Goal: Use online tool/utility: Use online tool/utility

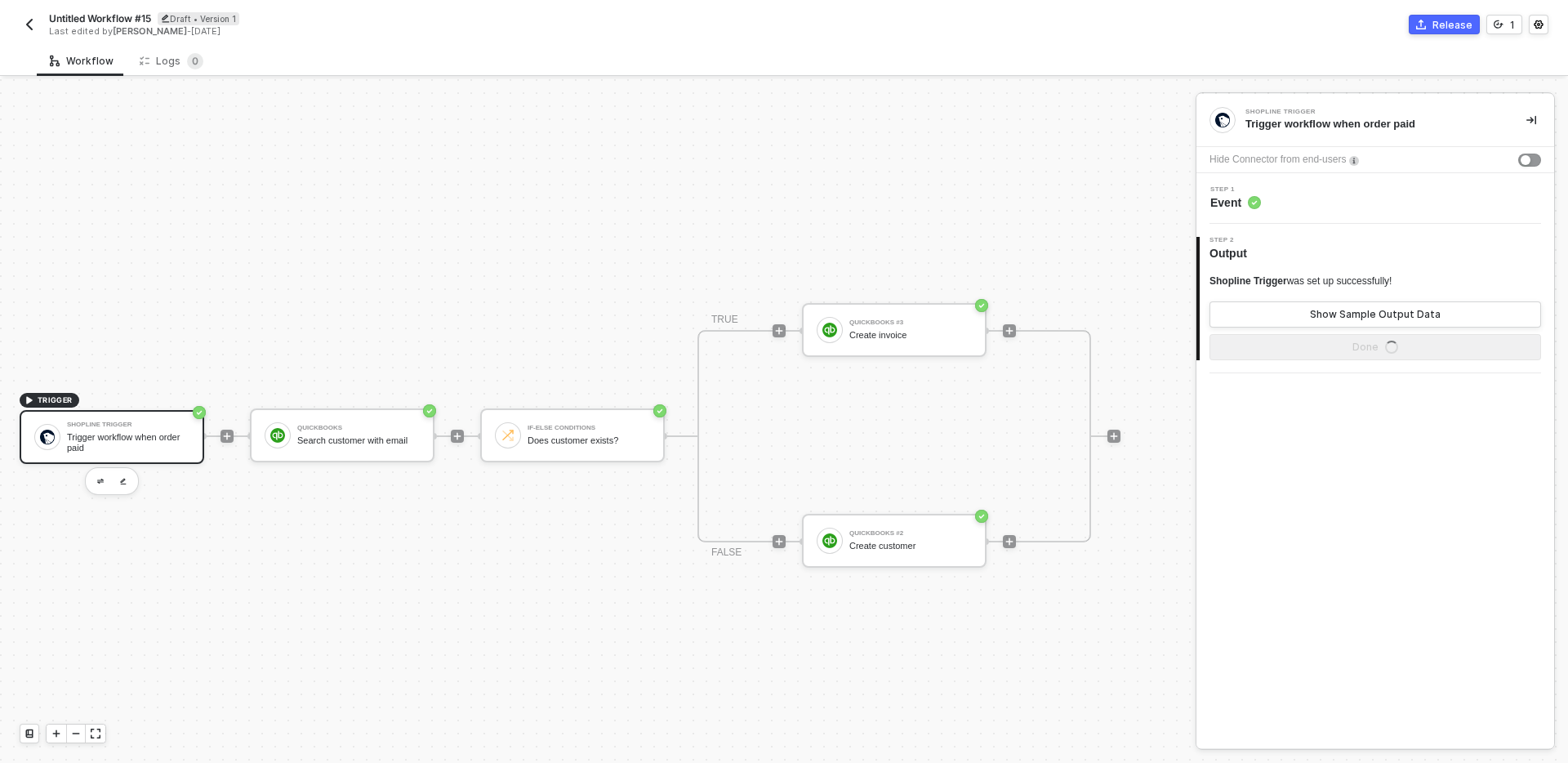
scroll to position [30, 0]
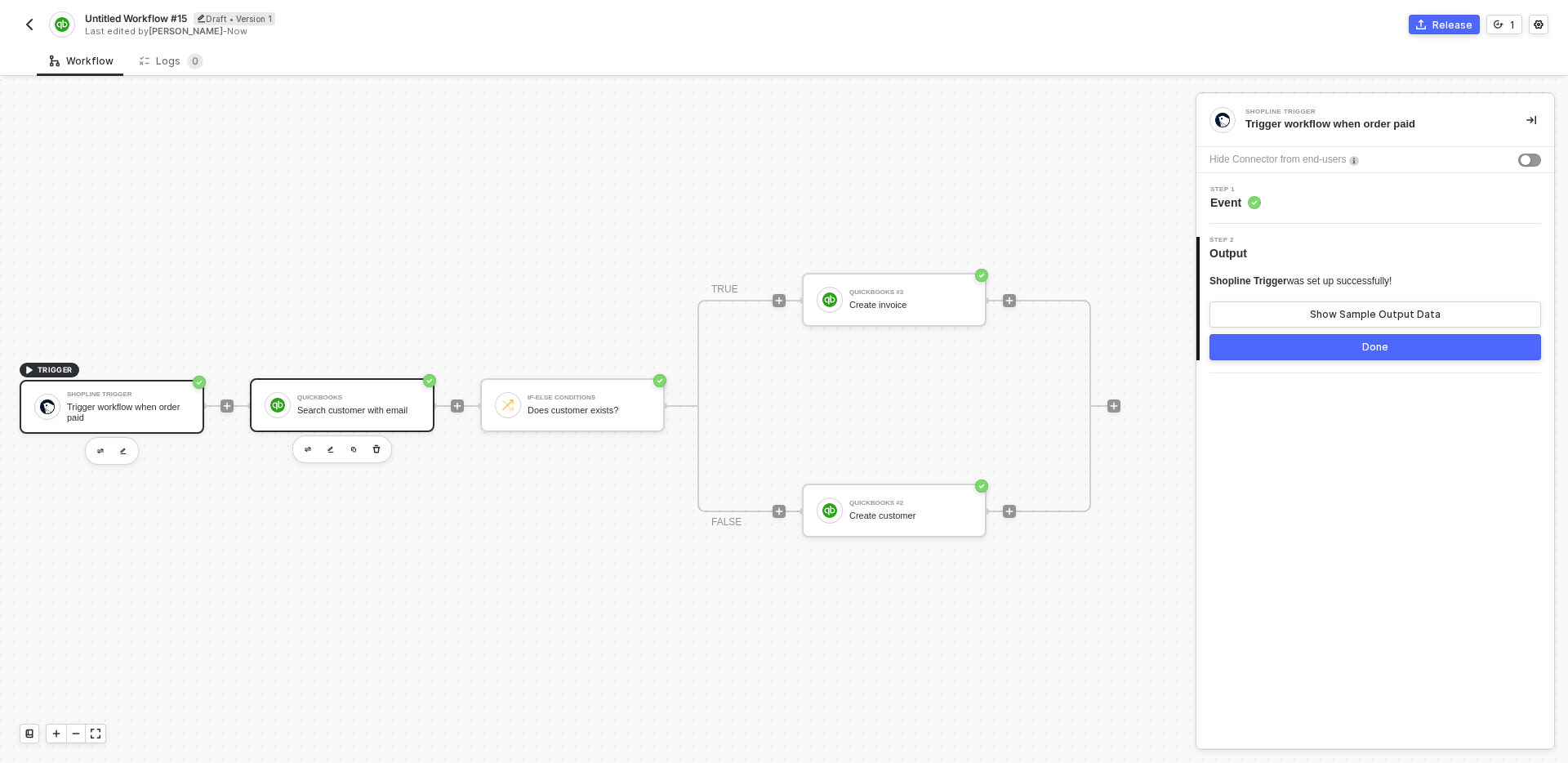
click at [350, 417] on div "QuickBooks Search customer with email" at bounding box center [358, 405] width 123 height 31
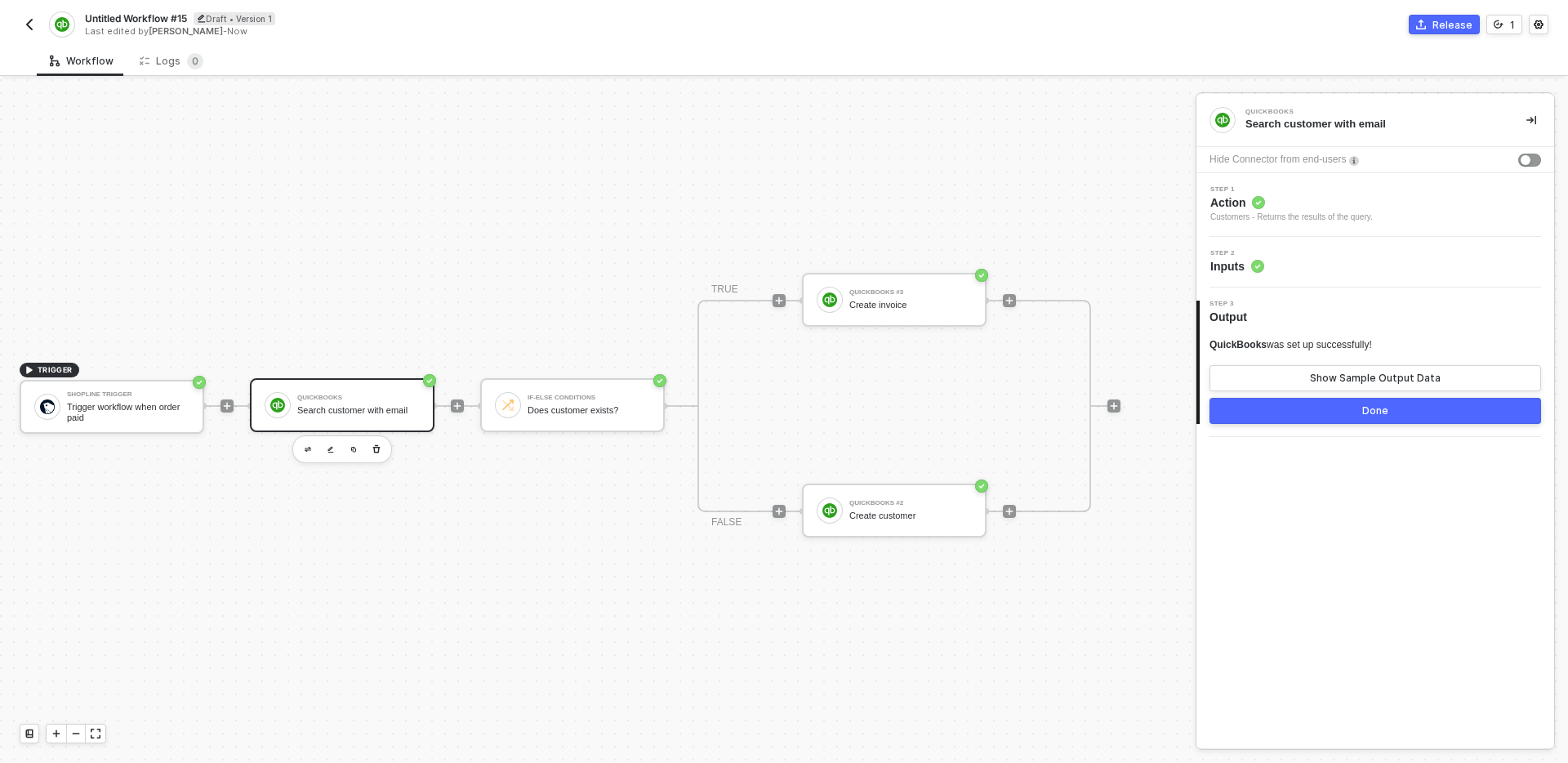
click at [1360, 246] on div "Step 2 Inputs" at bounding box center [1376, 262] width 358 height 51
click at [1368, 280] on div "Step 2 Inputs" at bounding box center [1376, 262] width 358 height 51
click at [1393, 268] on div "Step 2 Inputs" at bounding box center [1376, 261] width 354 height 24
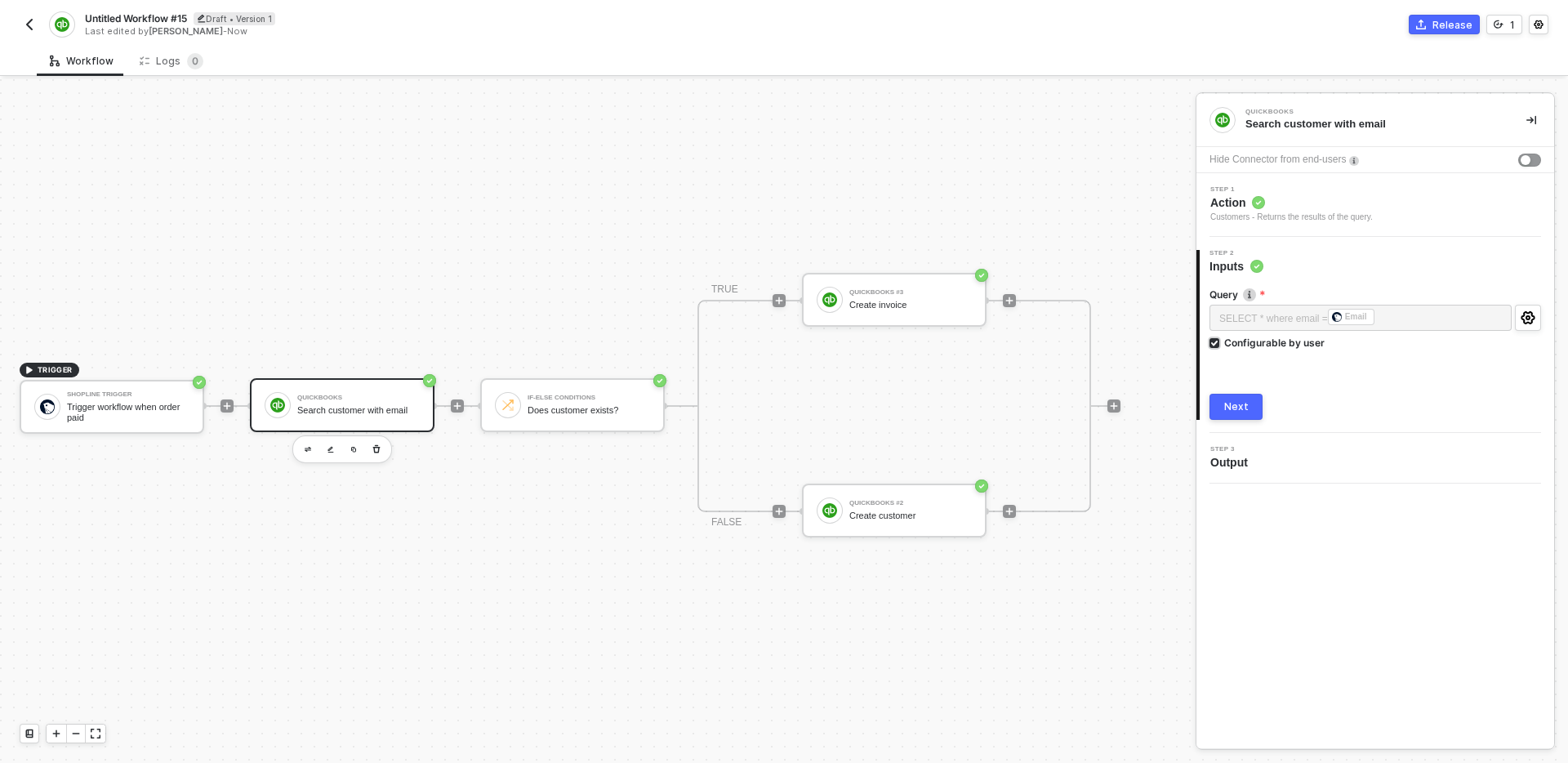
click at [1298, 340] on div "Configurable by user" at bounding box center [1274, 343] width 100 height 14
click at [1221, 340] on input "Configurable by user" at bounding box center [1214, 344] width 12 height 12
click at [1309, 349] on div "SELECT * where email = ﻿ Email ﻿ Configurable by user" at bounding box center [1375, 330] width 331 height 50
click at [1289, 340] on div "Configurable by user" at bounding box center [1274, 341] width 100 height 14
click at [1221, 340] on input "Configurable by user" at bounding box center [1214, 342] width 12 height 12
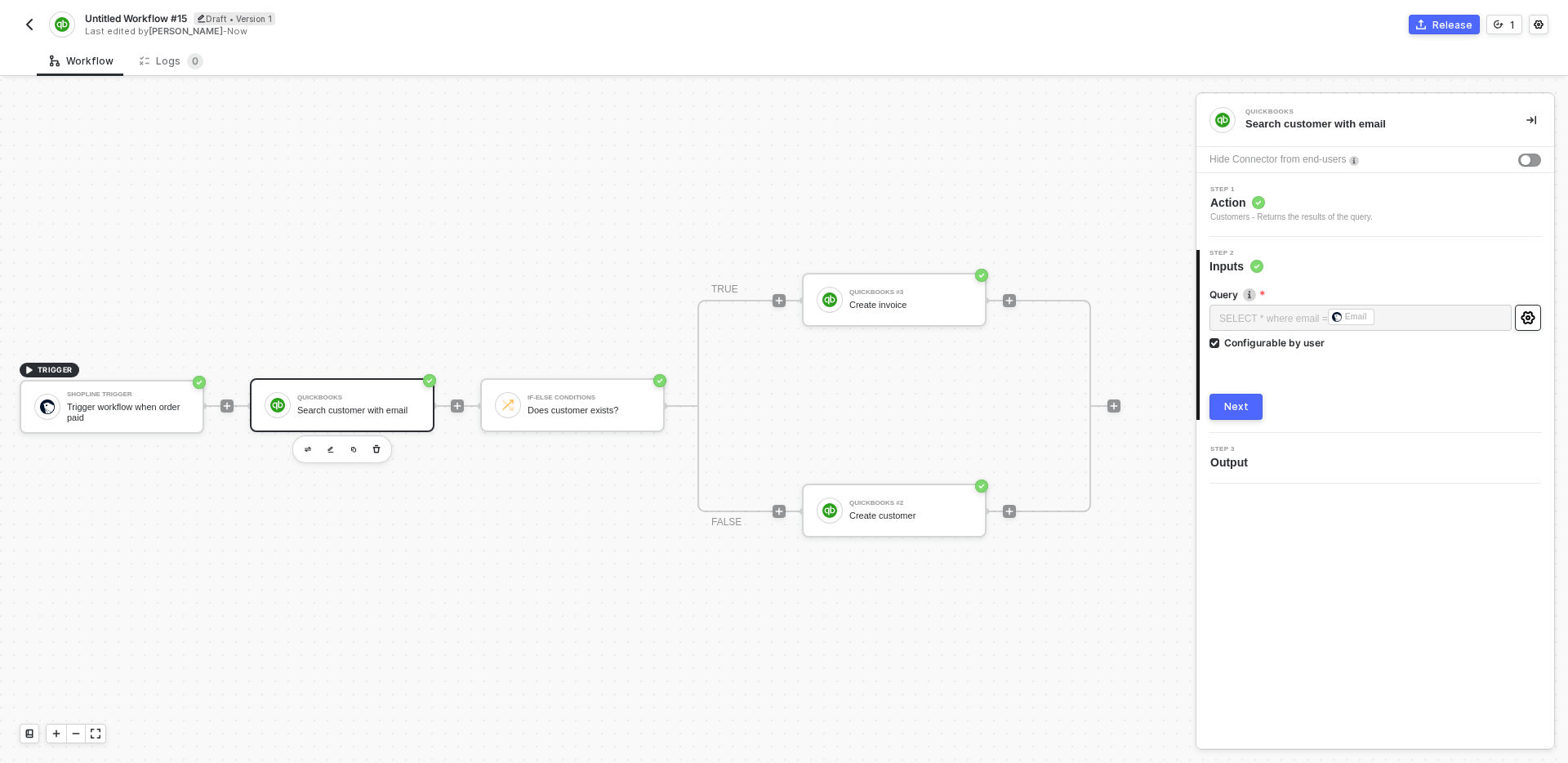
click at [1534, 321] on icon "icon-settings" at bounding box center [1528, 318] width 14 height 13
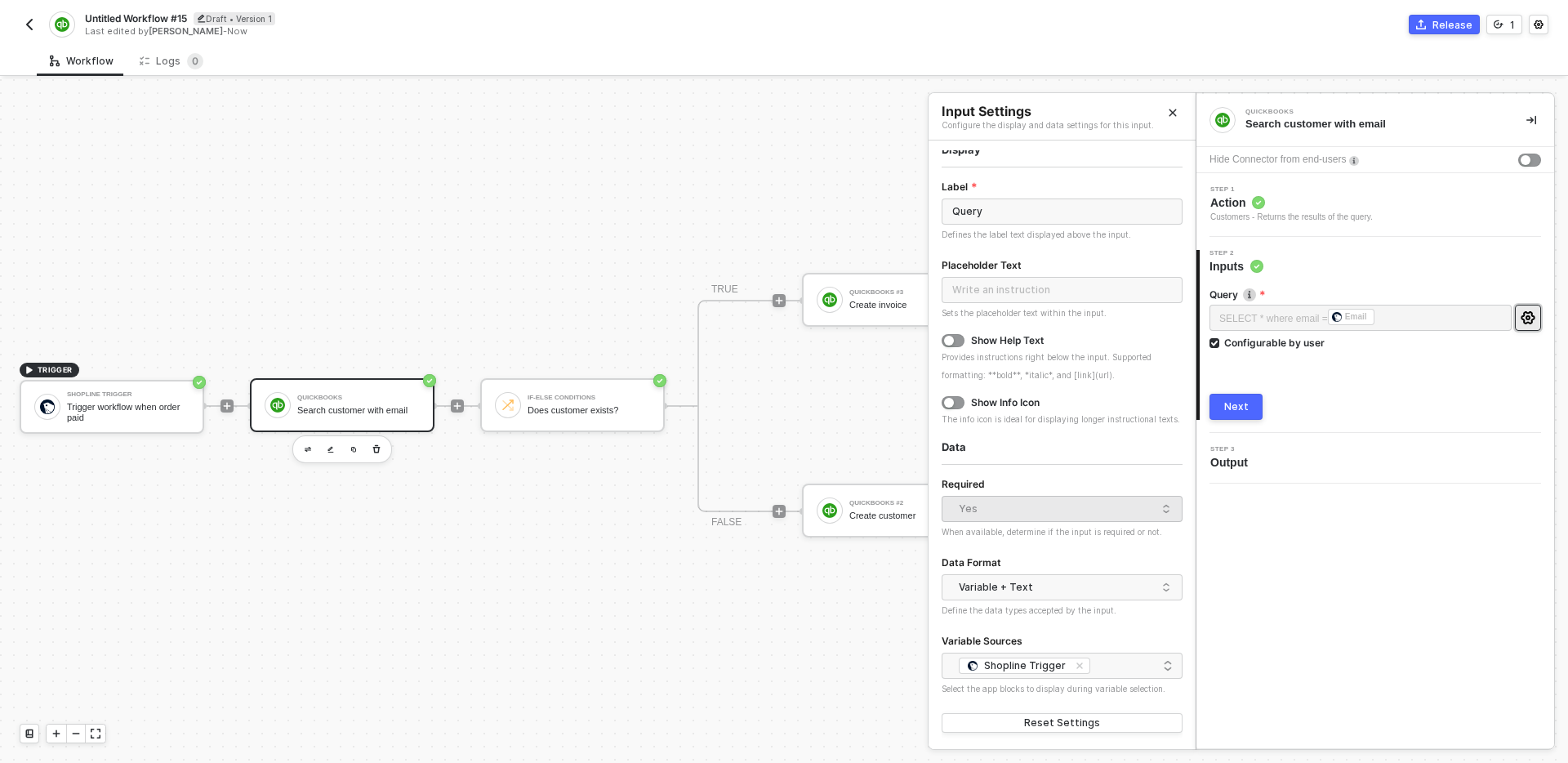
scroll to position [0, 0]
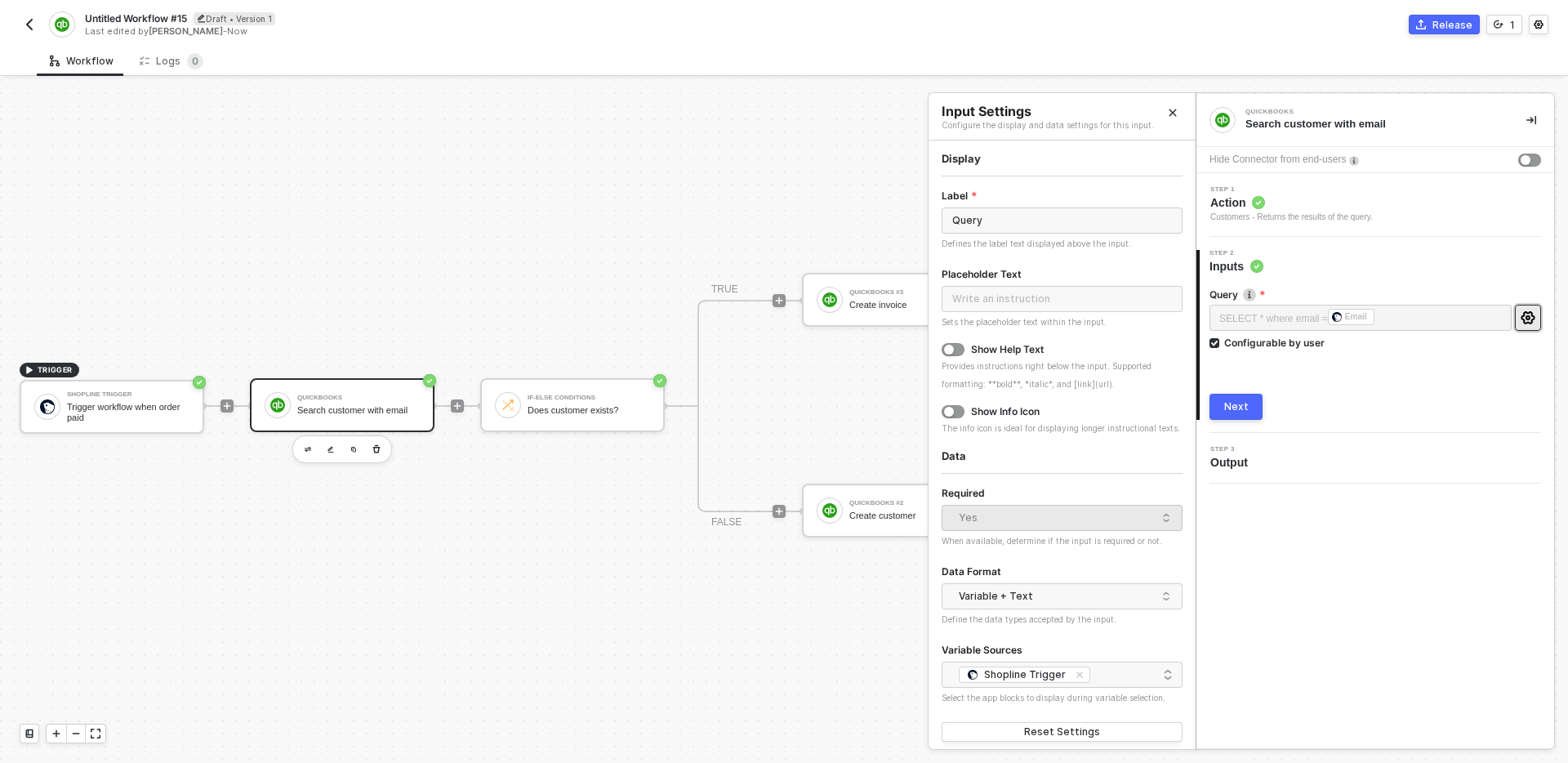
click at [1179, 114] on button "Close" at bounding box center [1172, 113] width 20 height 20
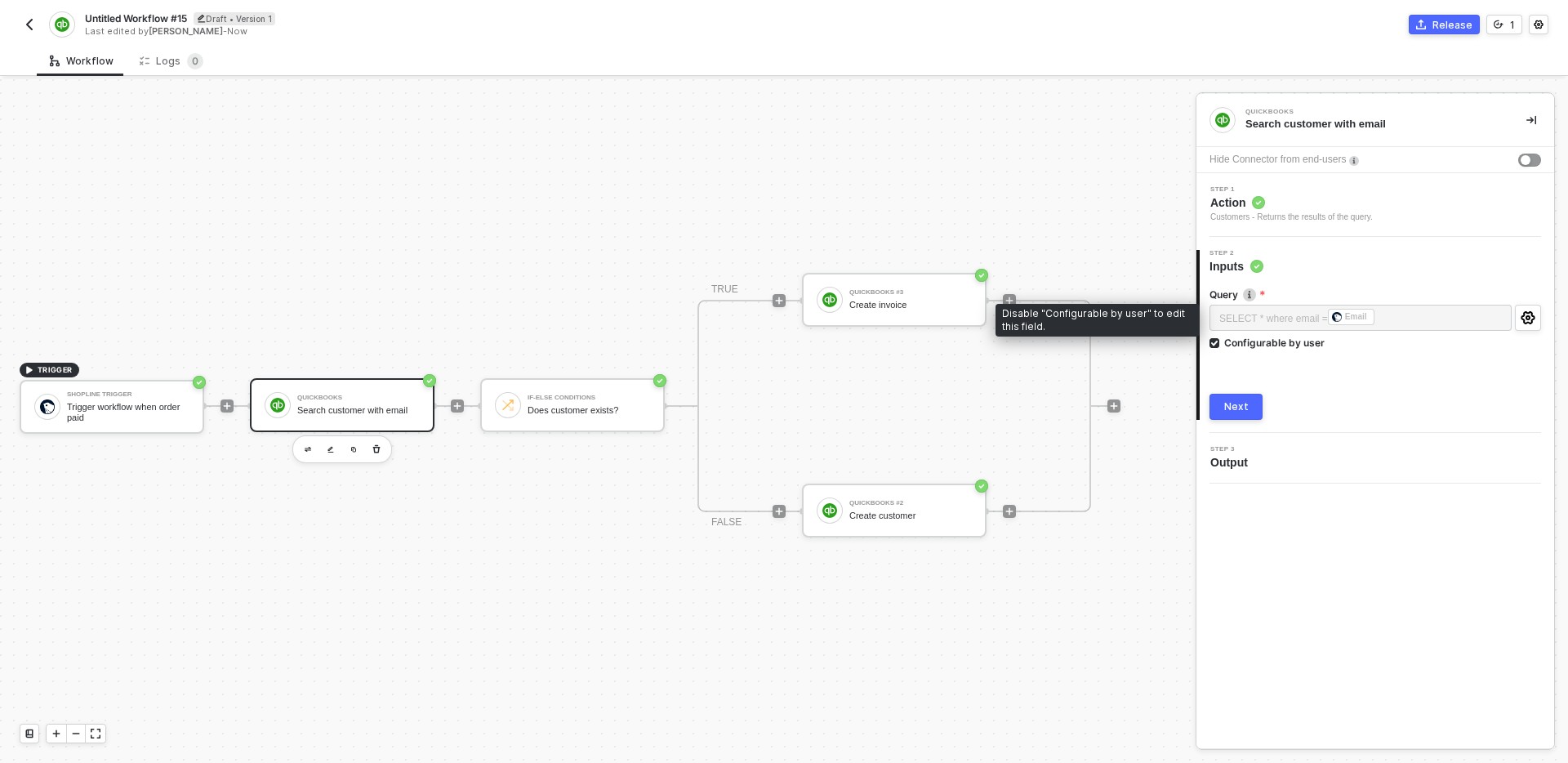
click at [1265, 333] on div "SELECT * where email = ﻿ Email ﻿" at bounding box center [1360, 319] width 303 height 30
click at [1265, 345] on div "Configurable by user" at bounding box center [1274, 343] width 100 height 14
click at [1221, 345] on input "Configurable by user" at bounding box center [1214, 344] width 12 height 12
checkbox input "false"
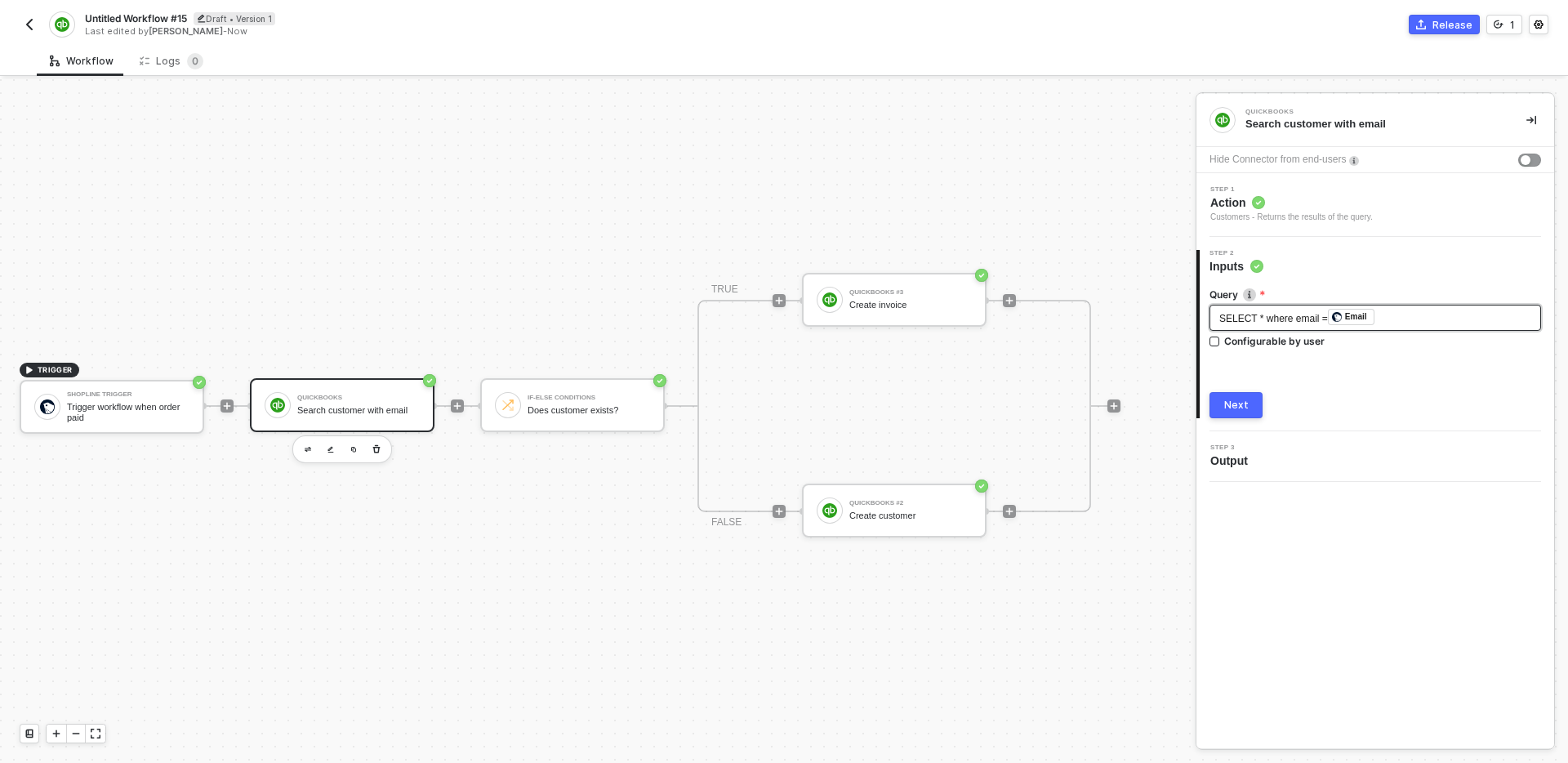
click at [1436, 325] on div "SELECT * where email = ﻿ Email ﻿" at bounding box center [1375, 318] width 312 height 18
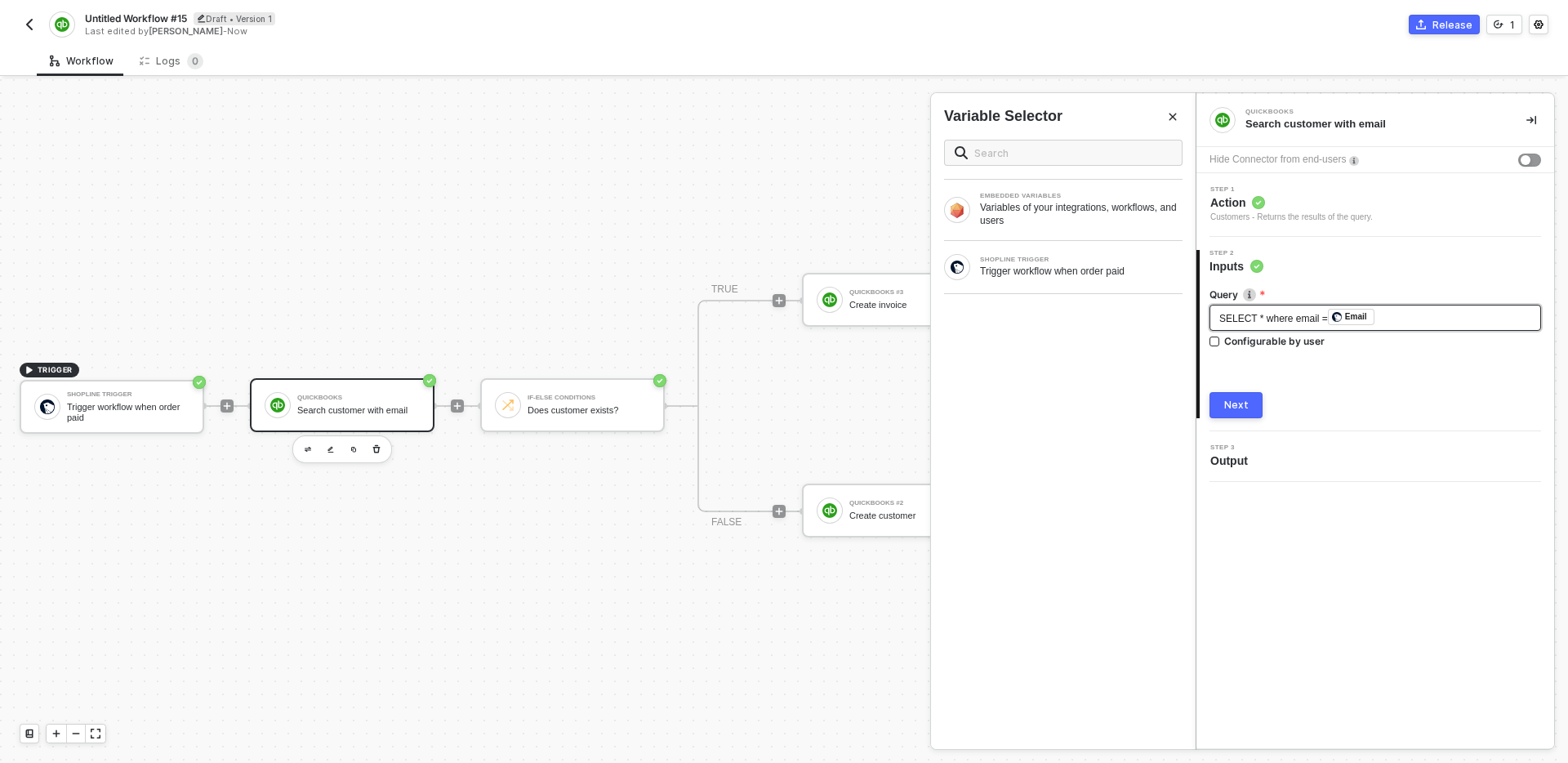
click at [1426, 318] on div "SELECT * where email = ﻿ Email ﻿" at bounding box center [1375, 318] width 312 height 18
click at [1382, 313] on span "select * from Customer Where Metadata.LastUpdatedTime > '[DATE]'" at bounding box center [1369, 318] width 301 height 12
drag, startPoint x: 1382, startPoint y: 311, endPoint x: 1425, endPoint y: 313, distance: 43.0
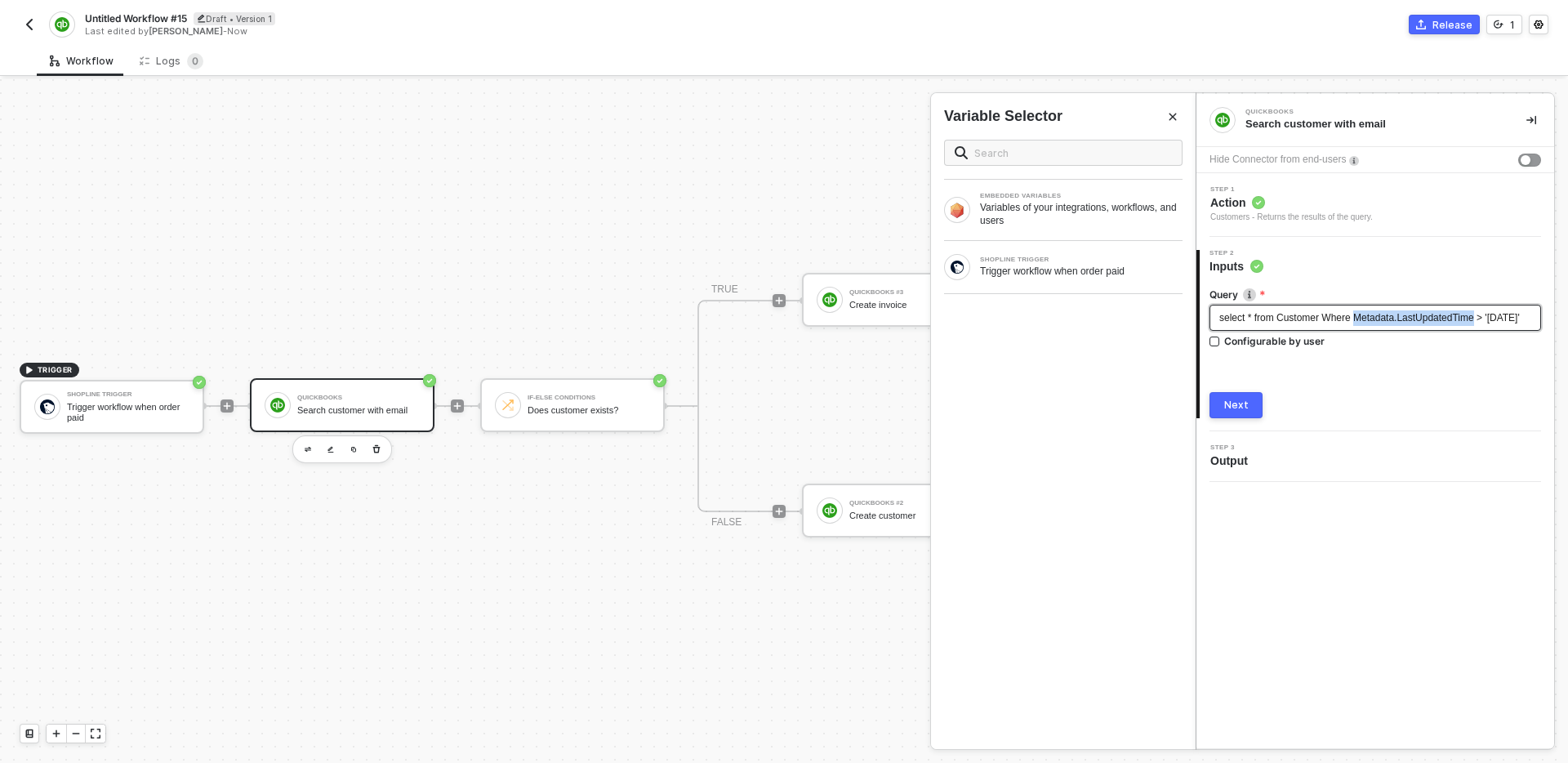
click at [1425, 313] on span "select * from Customer Where Metadata.LastUpdatedTime > '[DATE]'" at bounding box center [1369, 318] width 301 height 12
click at [1099, 163] on span at bounding box center [1063, 152] width 238 height 26
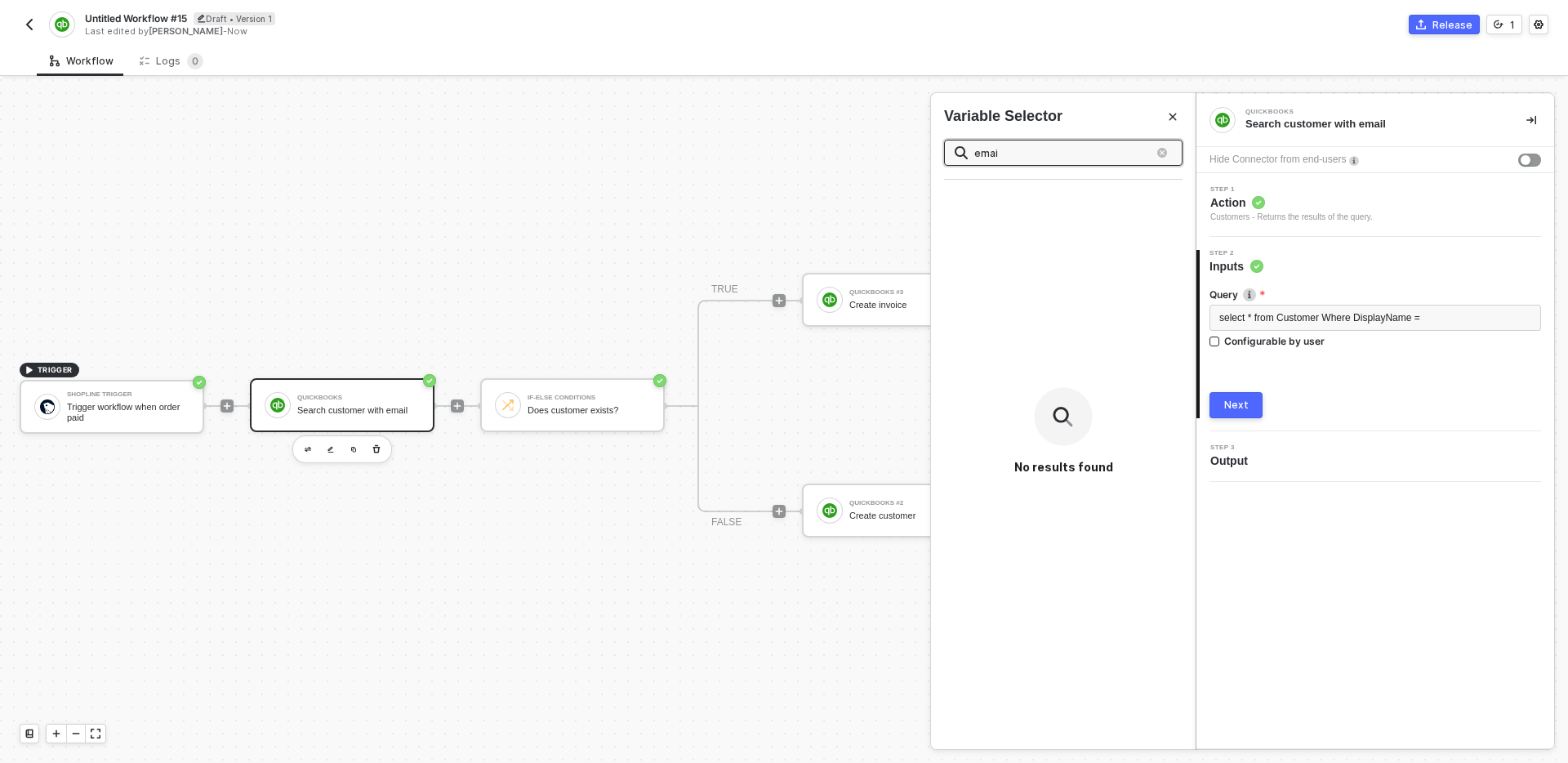
type input "email"
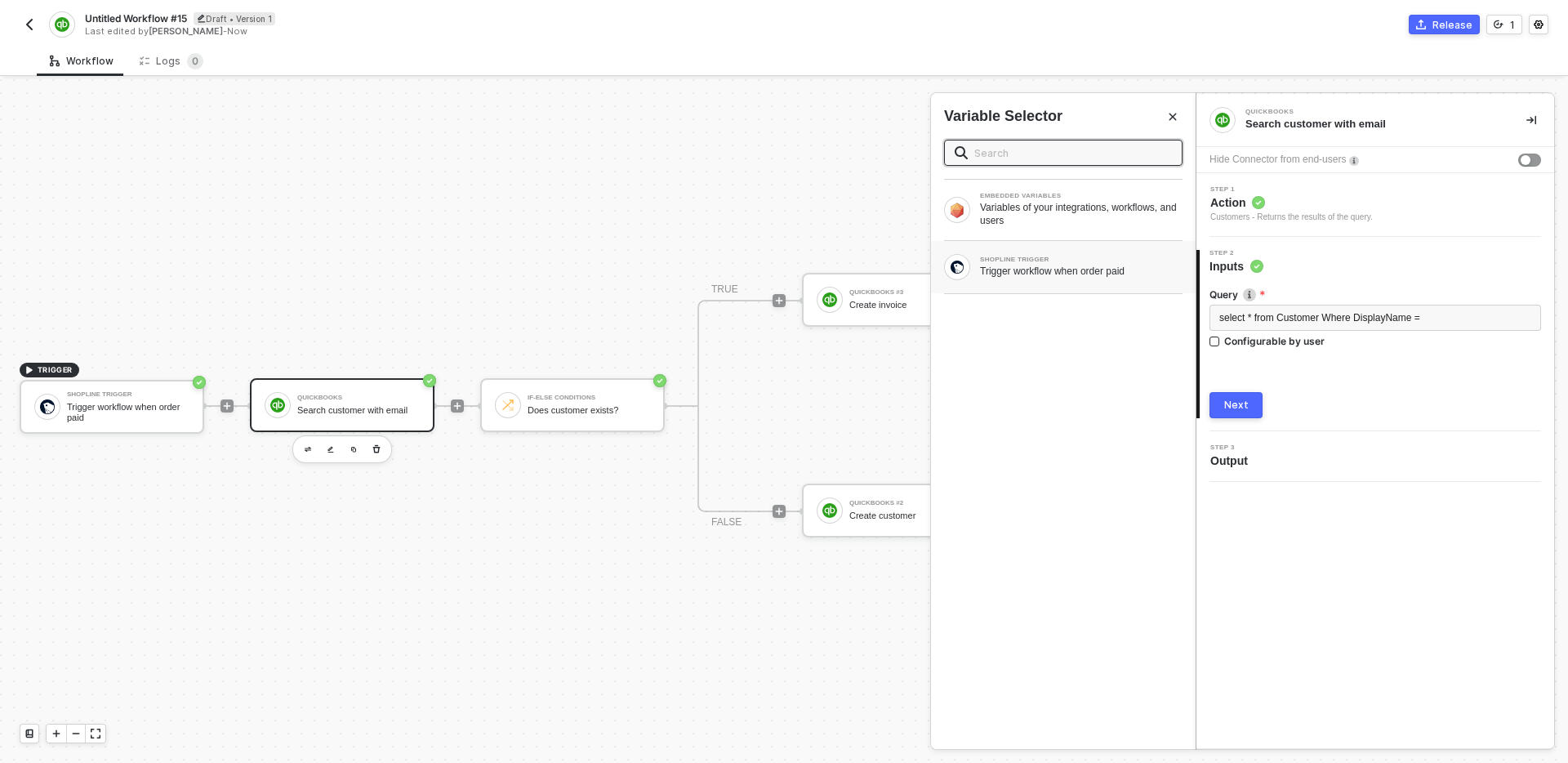
click at [1077, 270] on div "Trigger workflow when order paid" at bounding box center [1081, 271] width 202 height 13
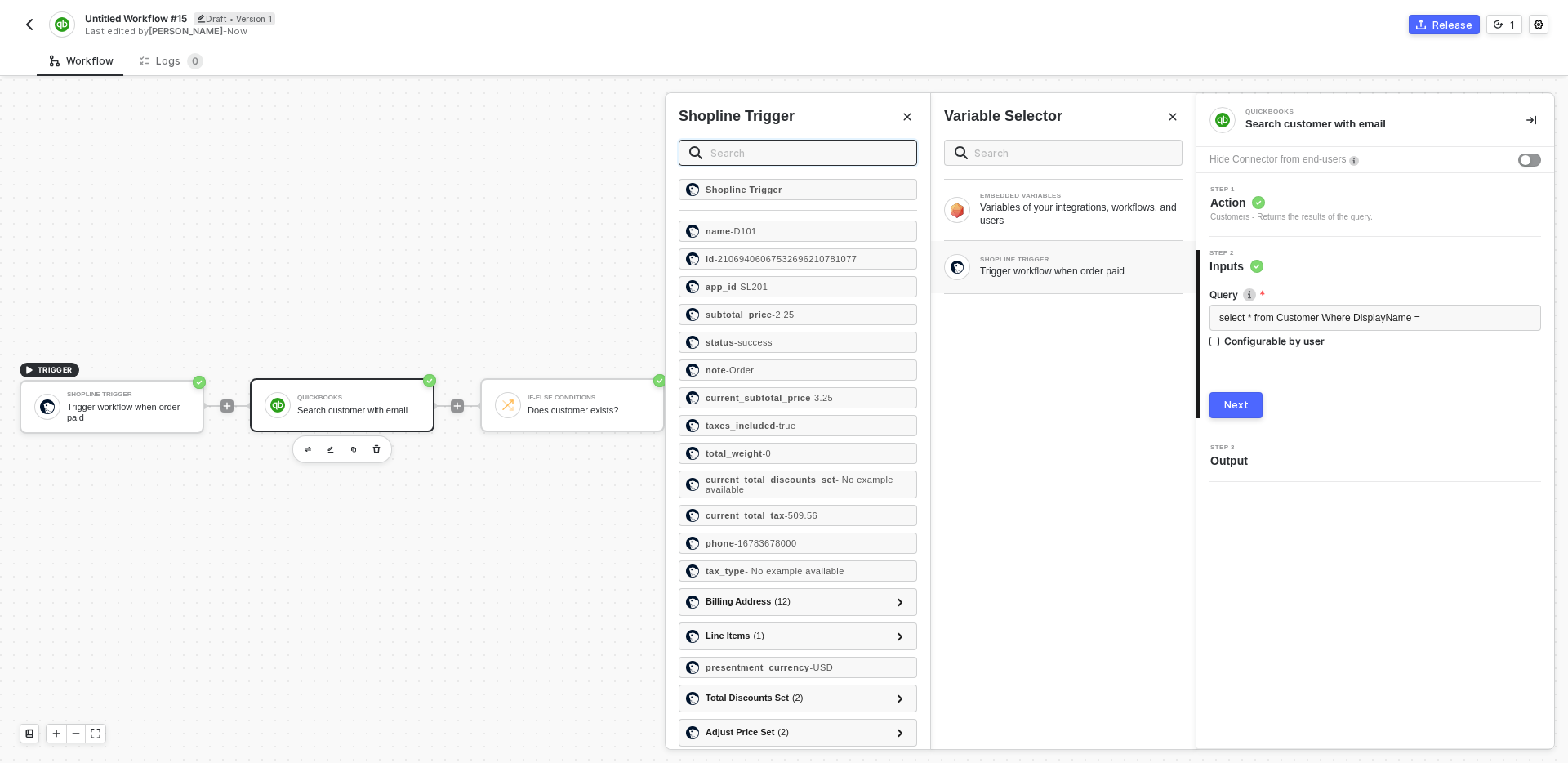
click at [808, 160] on input "text" at bounding box center [808, 153] width 196 height 18
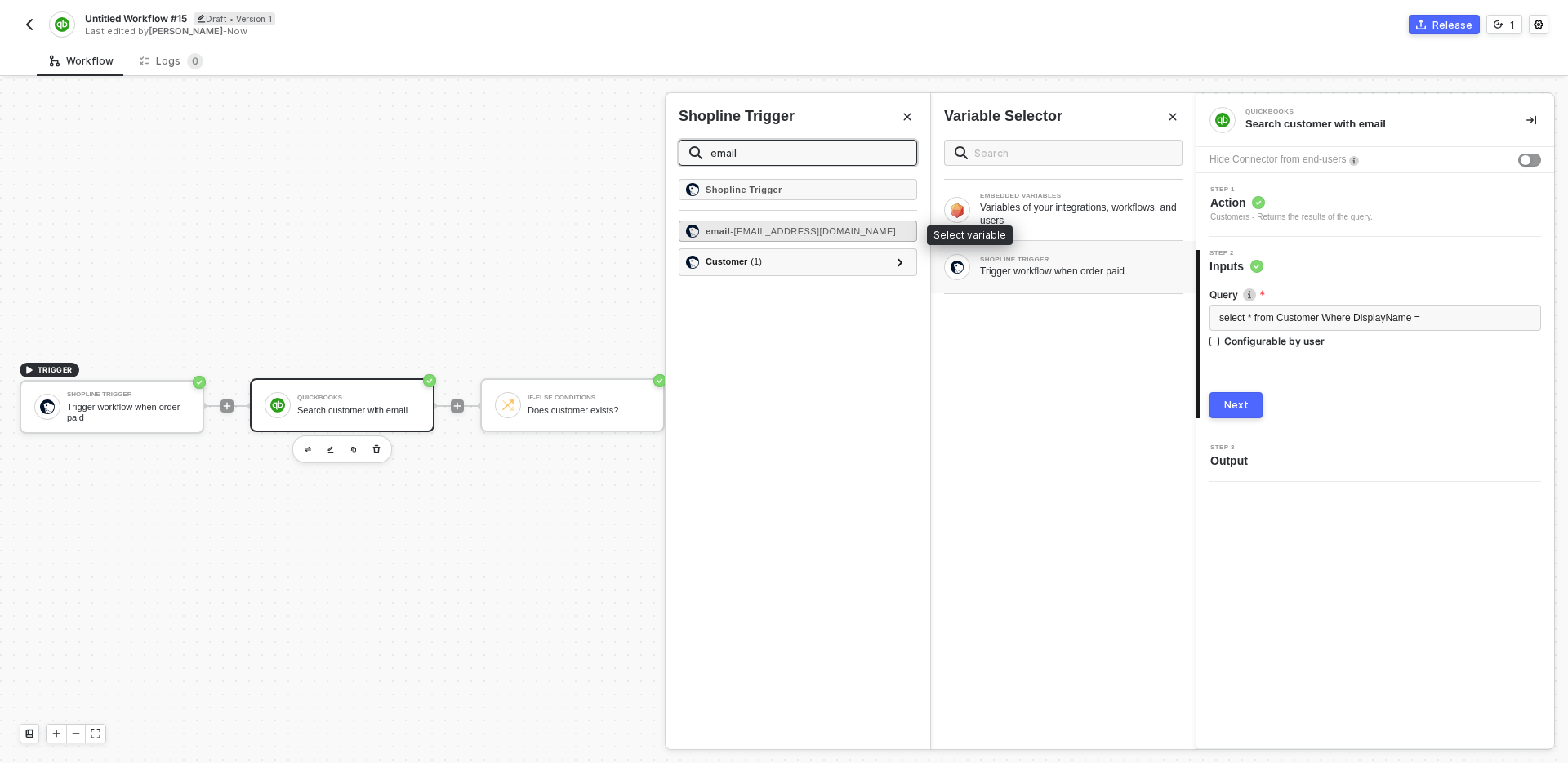
type input "email"
click at [899, 228] on div "email - [EMAIL_ADDRESS][DOMAIN_NAME]" at bounding box center [797, 231] width 238 height 21
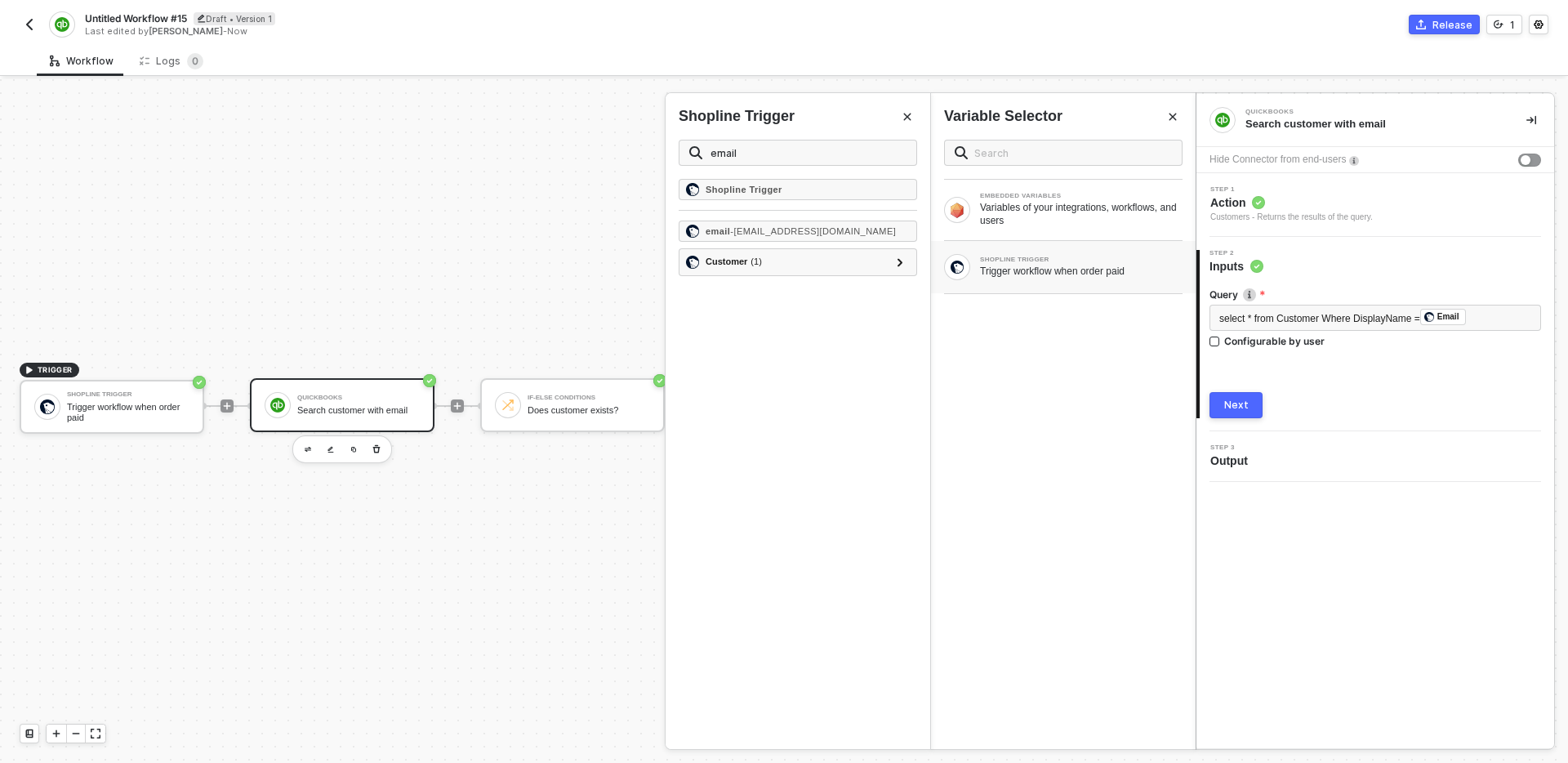
click at [1356, 367] on div "Query select * from Customer Where DisplayName = ﻿ Email ﻿ Configurable by user…" at bounding box center [1375, 347] width 331 height 144
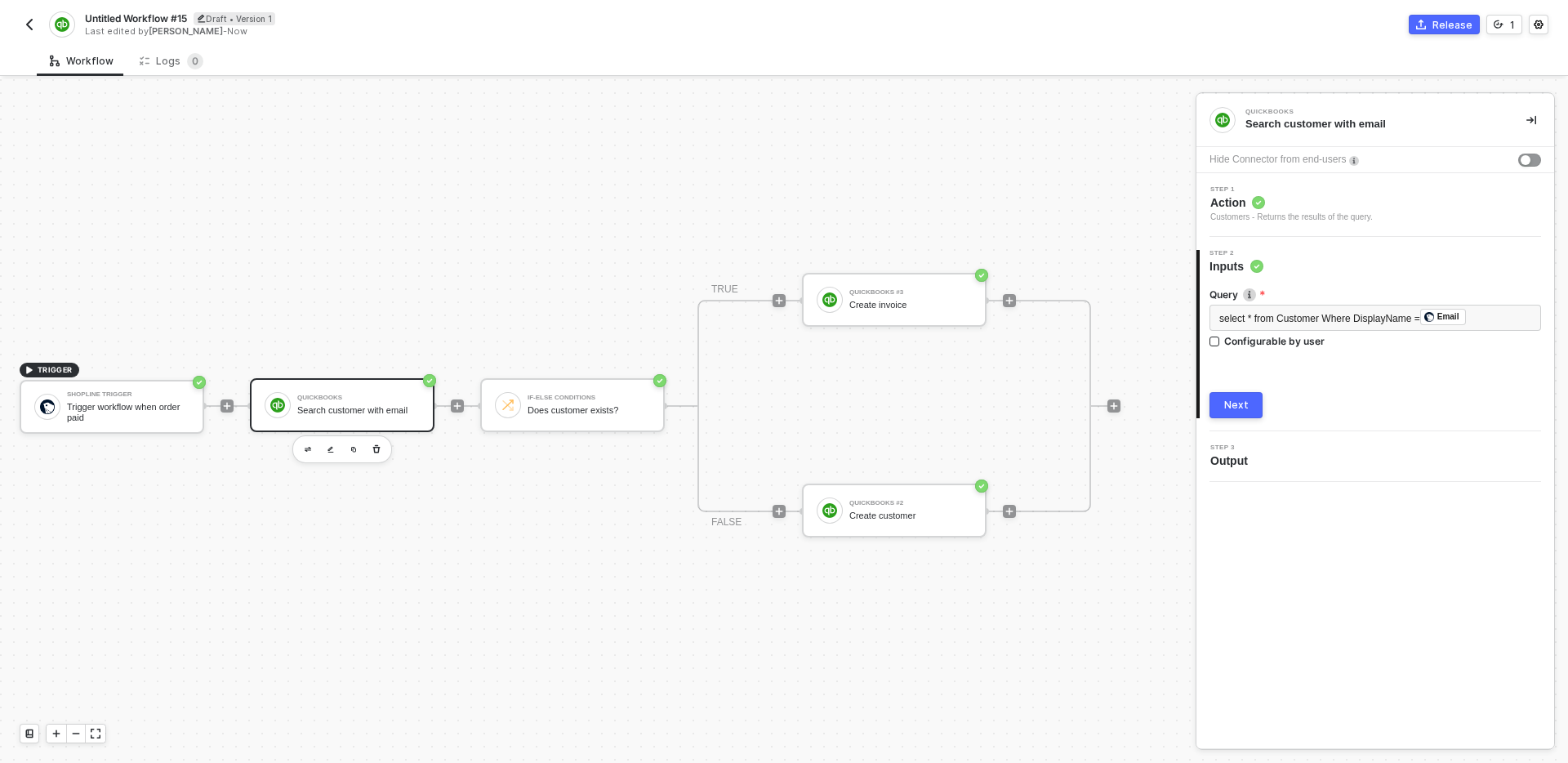
click at [1240, 410] on div "Next" at bounding box center [1236, 405] width 24 height 13
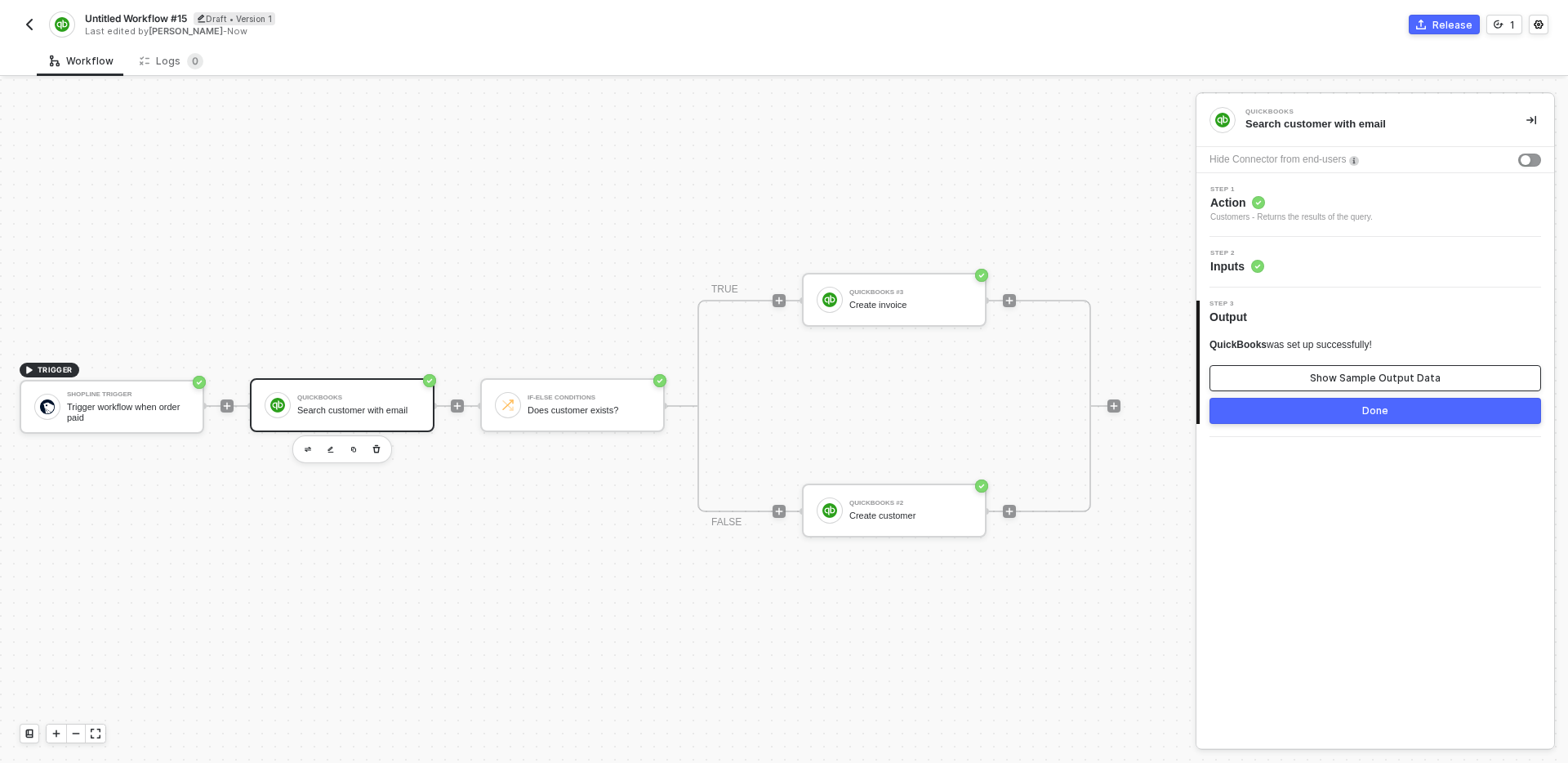
click at [1337, 374] on div "Show Sample Output Data" at bounding box center [1375, 378] width 131 height 13
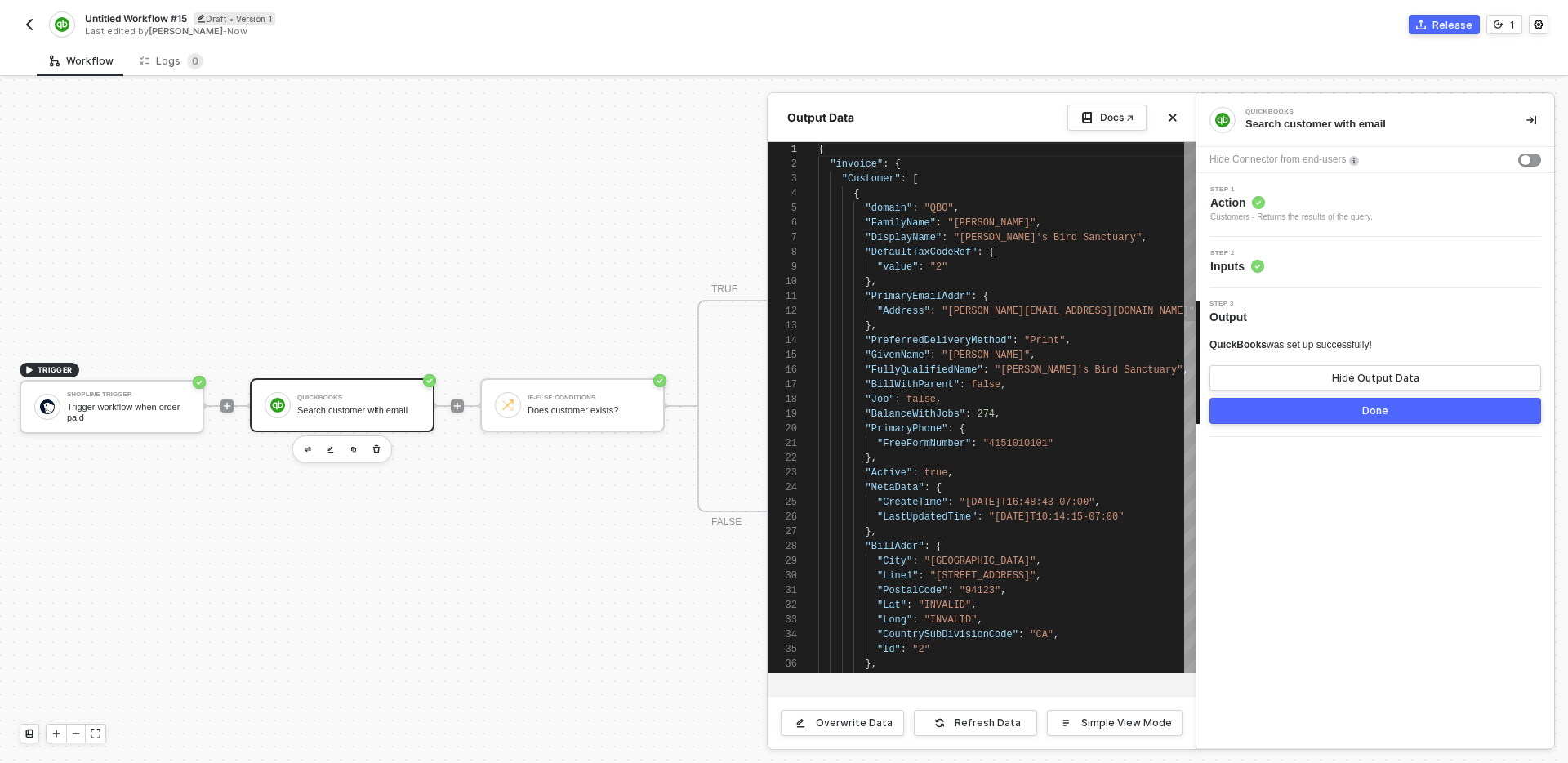
scroll to position [147, 0]
click at [1173, 119] on icon "icon-close" at bounding box center [1172, 117] width 10 height 10
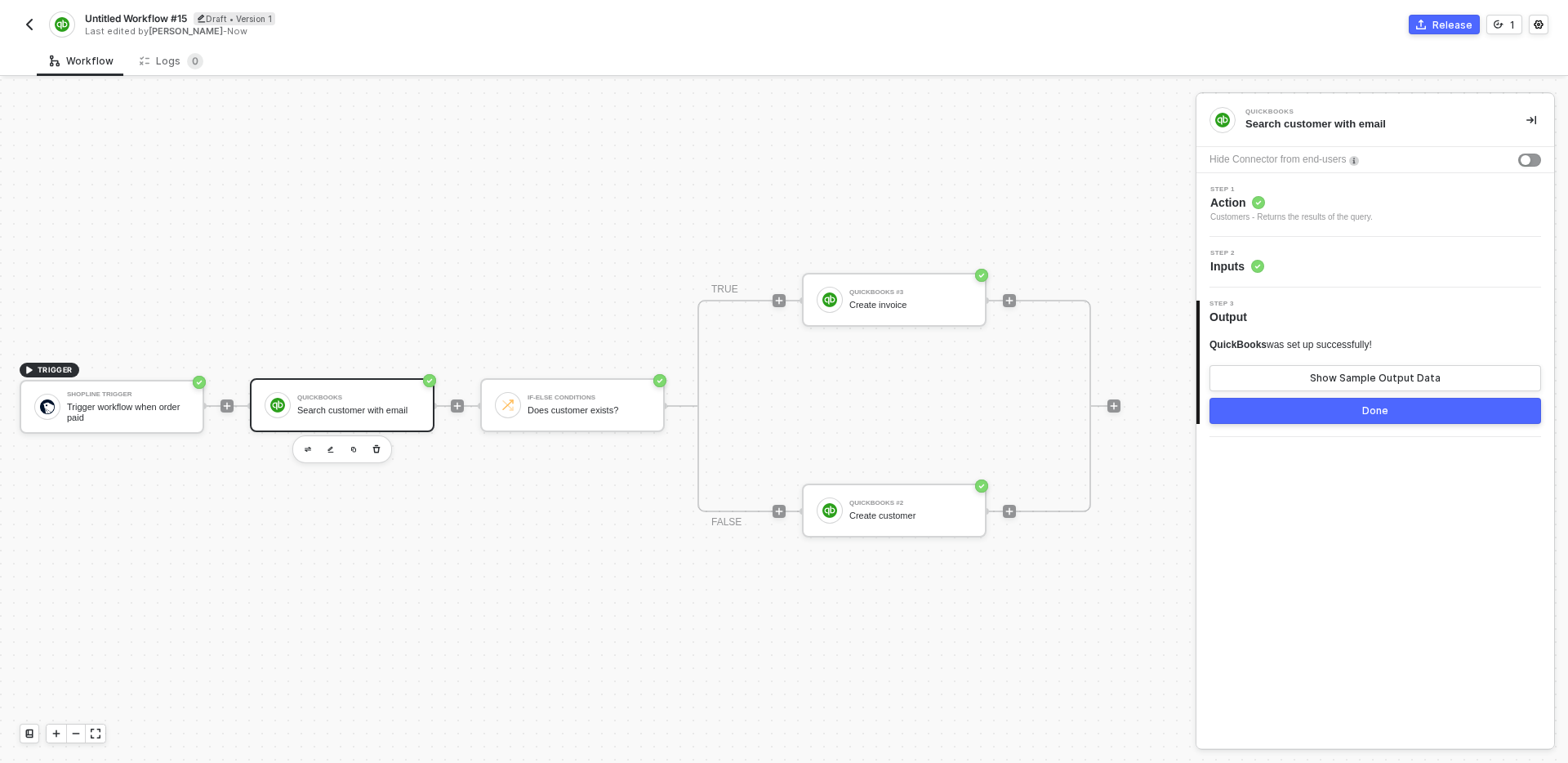
click at [1135, 285] on div "TRIGGER Shopline Trigger Trigger workflow when order paid QuickBooks Search cus…" at bounding box center [593, 406] width 1188 height 714
click at [1352, 631] on div "QuickBooks Search customer with email Hide Connector from end-users Step 1 Acti…" at bounding box center [1376, 421] width 358 height 655
click at [599, 490] on div "TRIGGER Shopline Trigger Trigger workflow when order paid QuickBooks Search cus…" at bounding box center [593, 406] width 1188 height 714
click at [934, 491] on div "QuickBooks #2 Create customer" at bounding box center [894, 510] width 184 height 54
click at [1328, 268] on div "Step 2 Inputs" at bounding box center [1376, 261] width 354 height 24
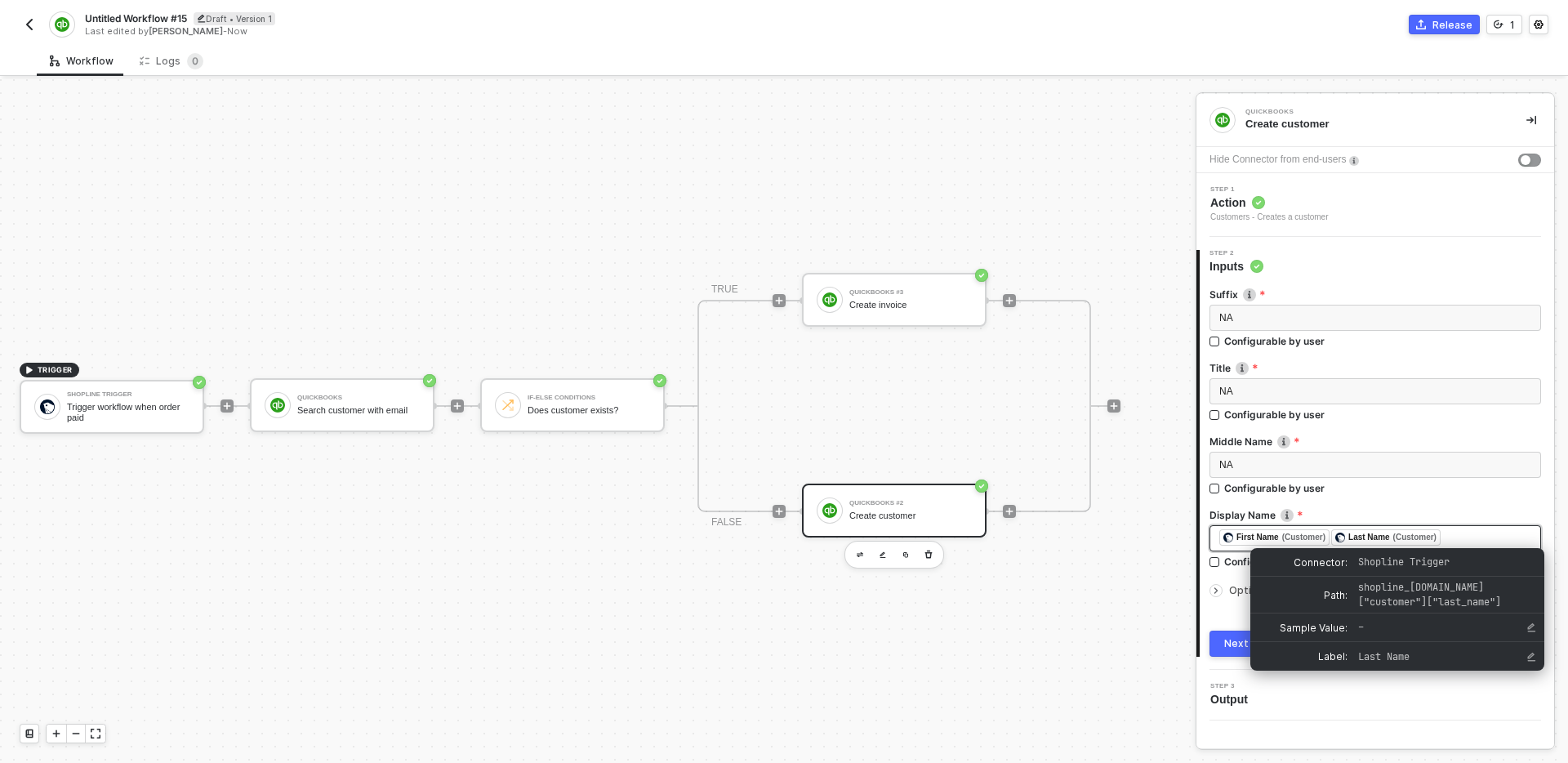
click at [1475, 537] on div "﻿ ﻿ First Name (Customer) ﻿ ﻿ Last Name (Customer) ﻿" at bounding box center [1375, 538] width 312 height 18
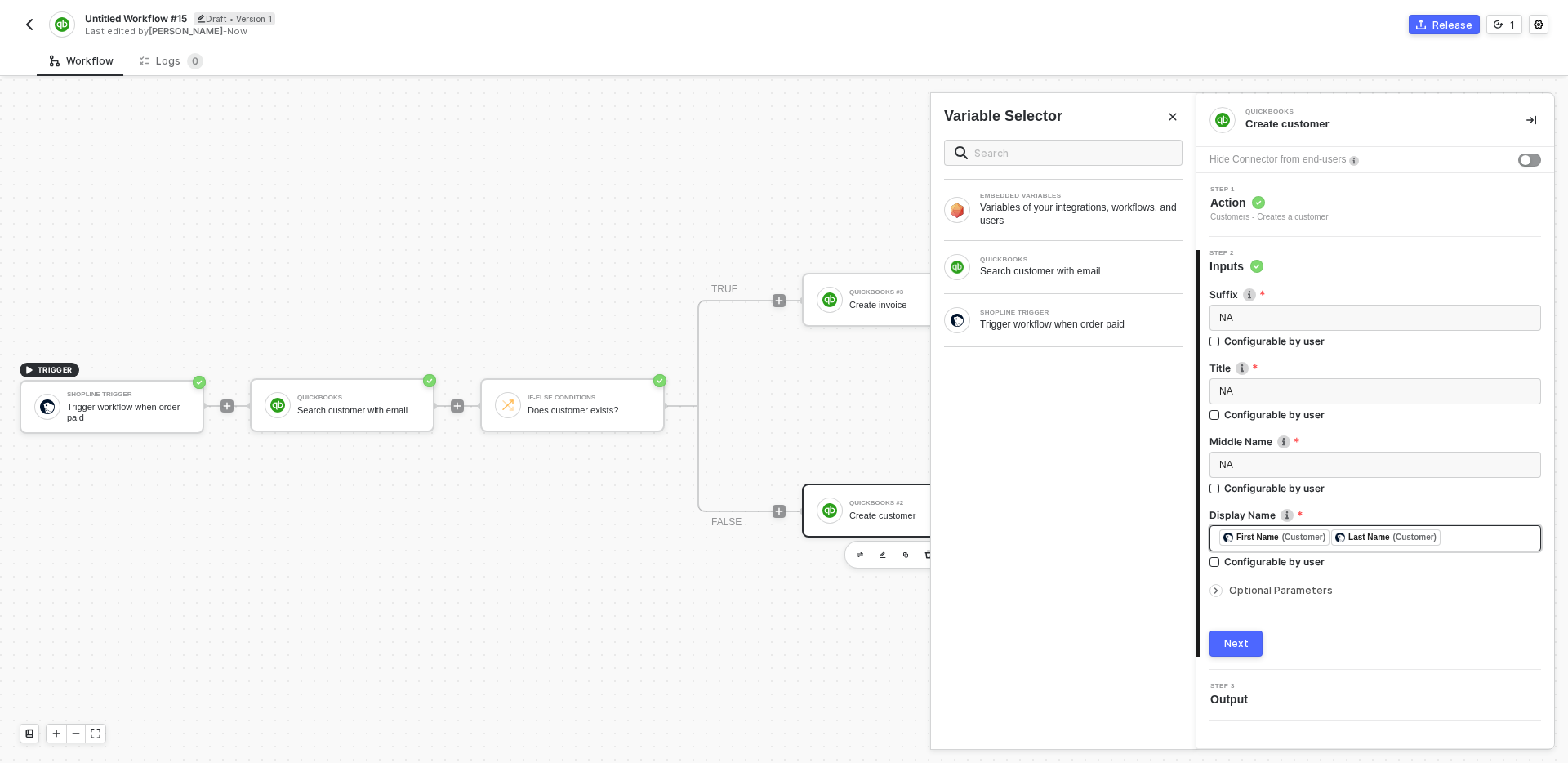
click at [1475, 541] on div "﻿ ﻿ First Name (Customer) ﻿ ﻿ Last Name (Customer) ﻿" at bounding box center [1375, 538] width 312 height 18
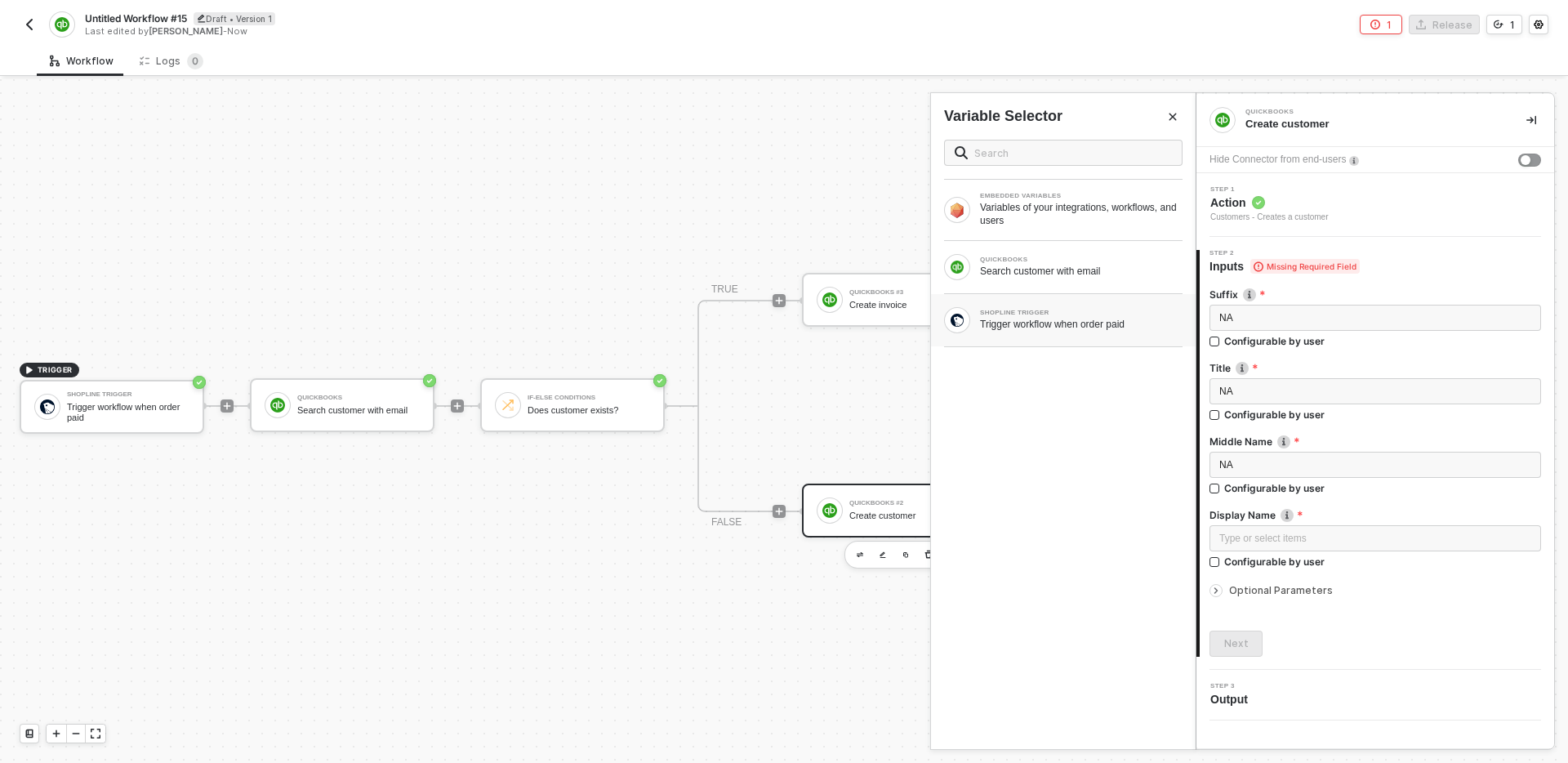
click at [1056, 344] on div "SHOPLINE TRIGGER Trigger workflow when order paid" at bounding box center [1063, 320] width 265 height 52
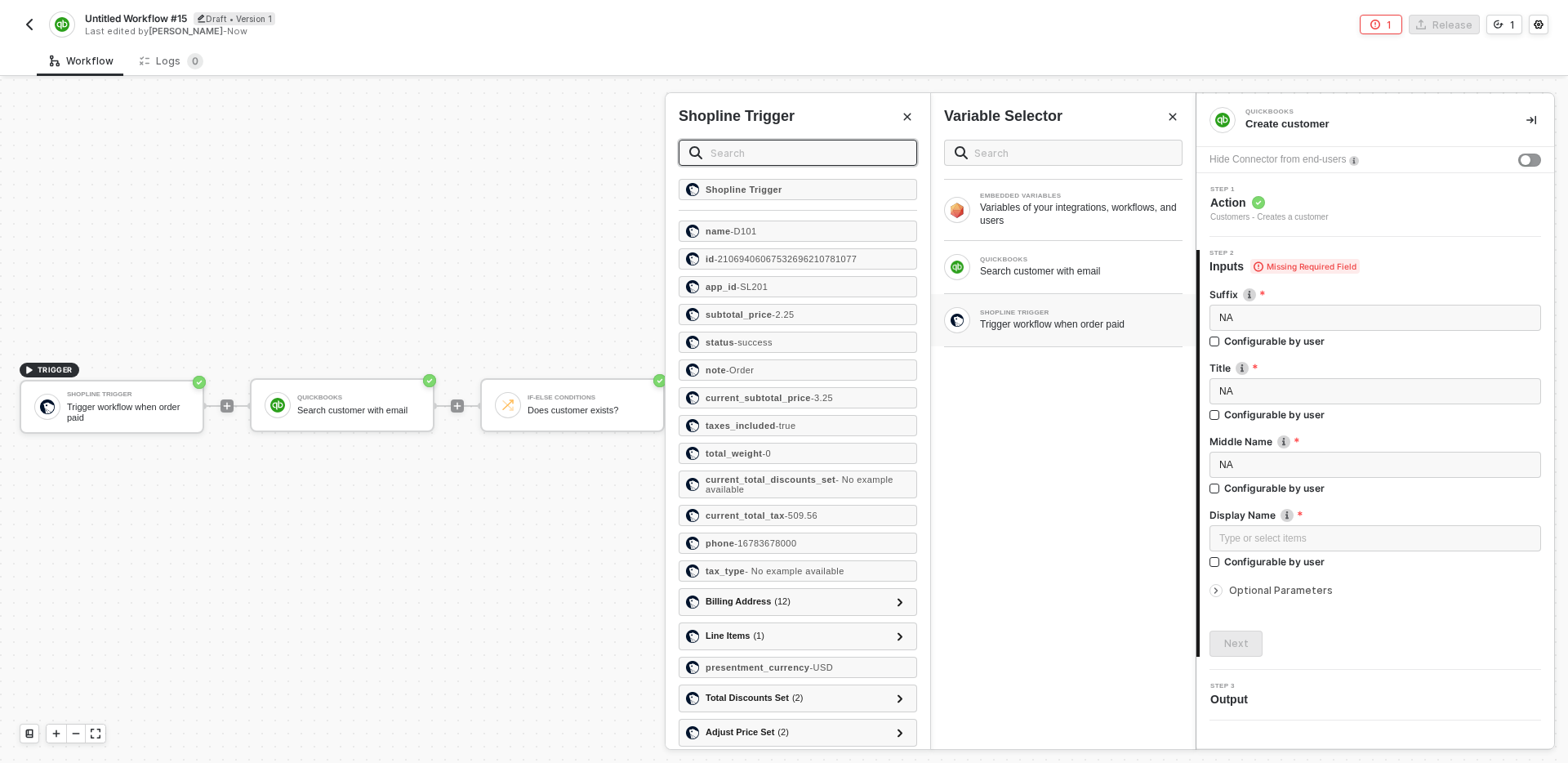
click at [760, 145] on input "text" at bounding box center [808, 153] width 196 height 18
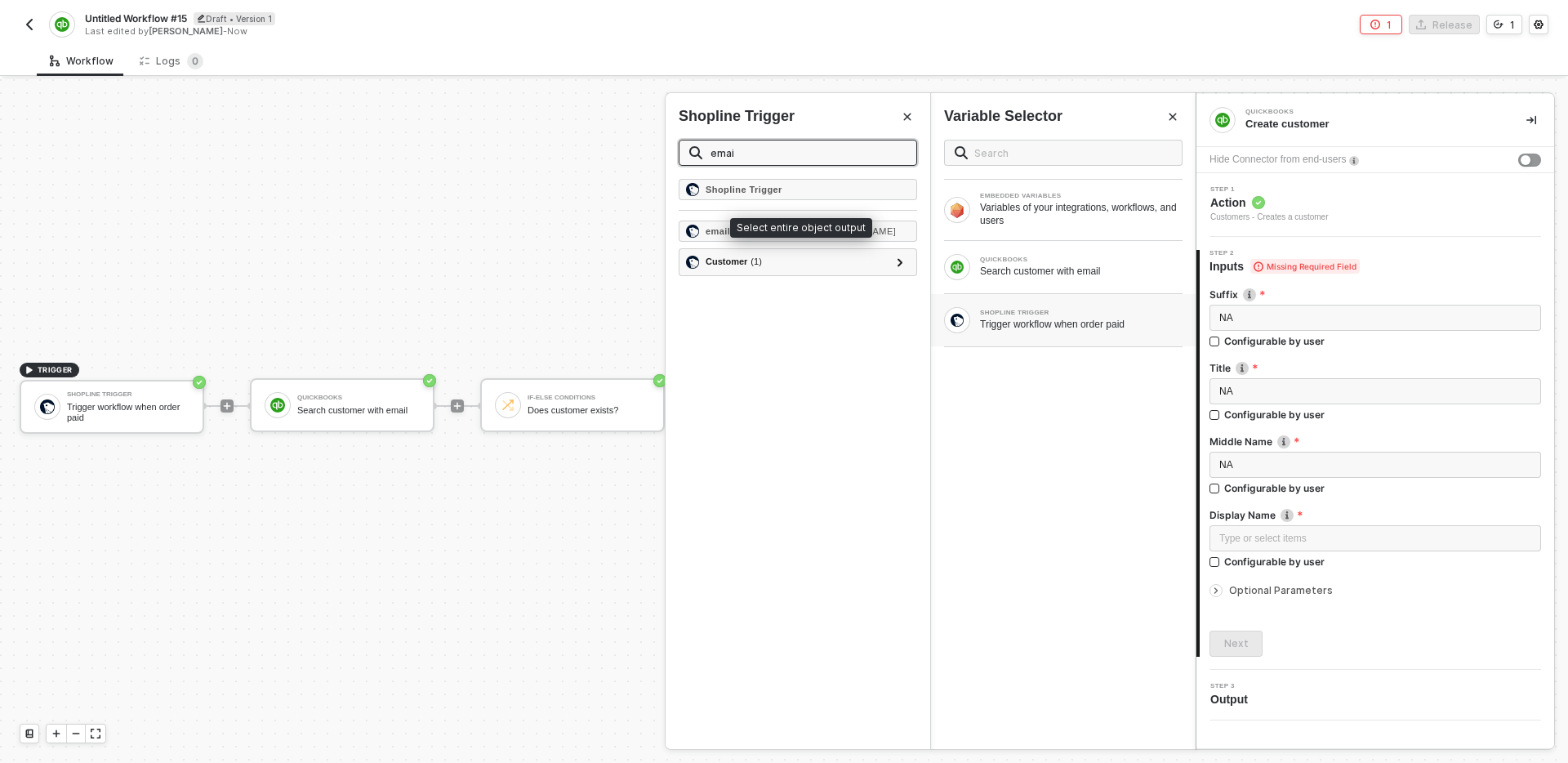
type input "emai"
click at [1373, 545] on div "Type or select items ﻿" at bounding box center [1375, 538] width 312 height 15
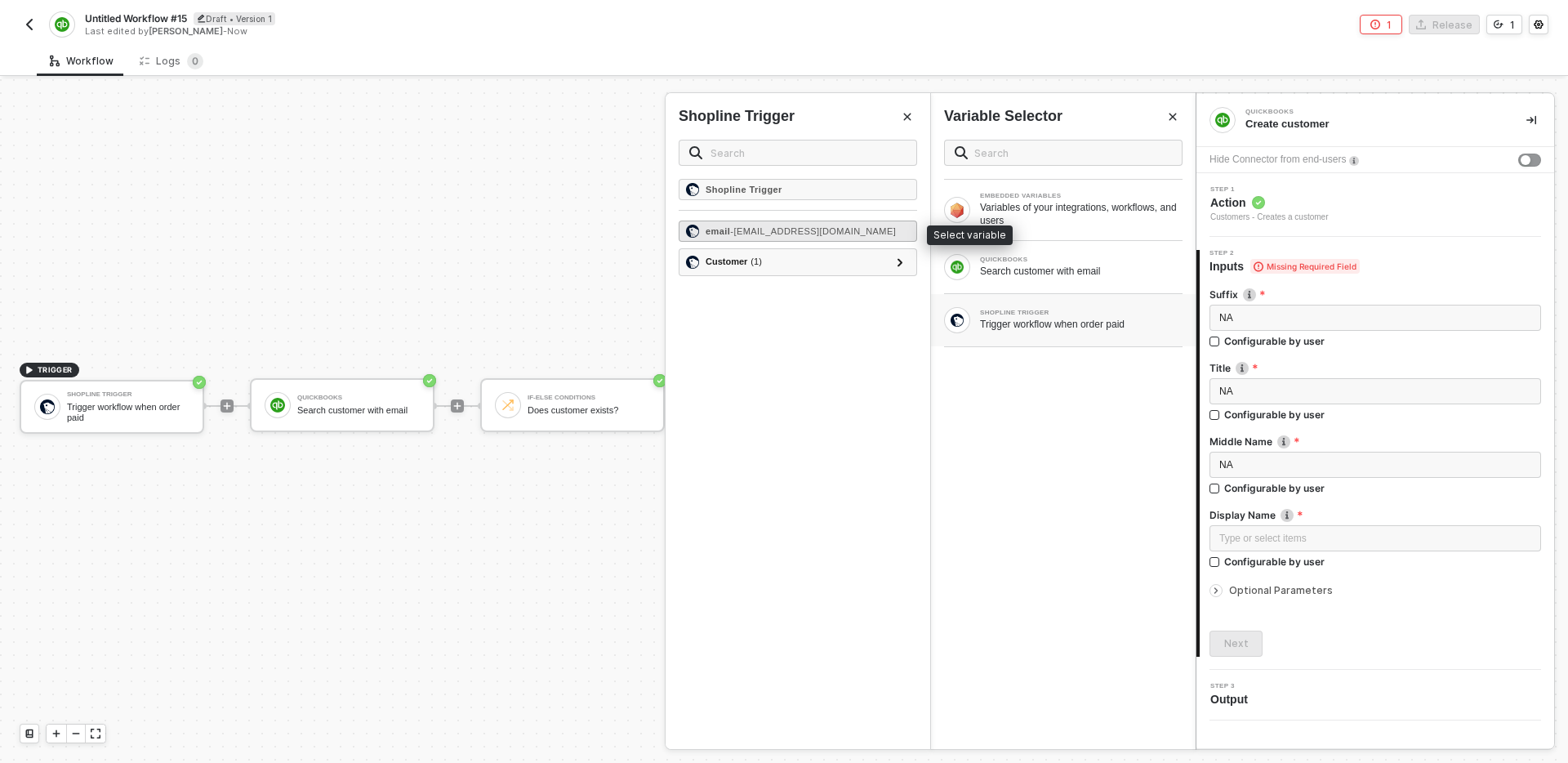
click at [762, 234] on span "- [EMAIL_ADDRESS][DOMAIN_NAME]" at bounding box center [813, 231] width 166 height 10
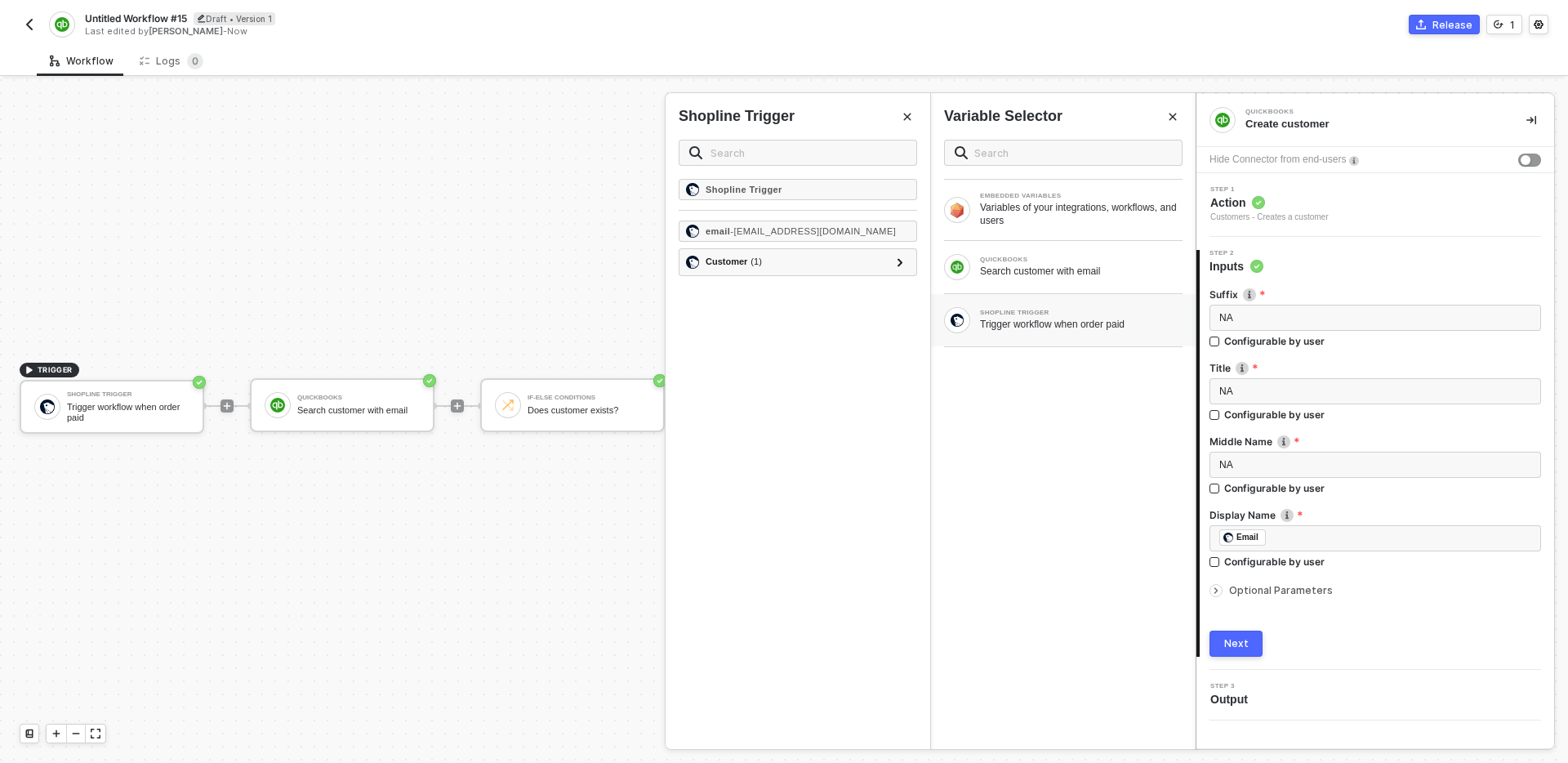
click at [1389, 631] on div "Next" at bounding box center [1375, 643] width 331 height 26
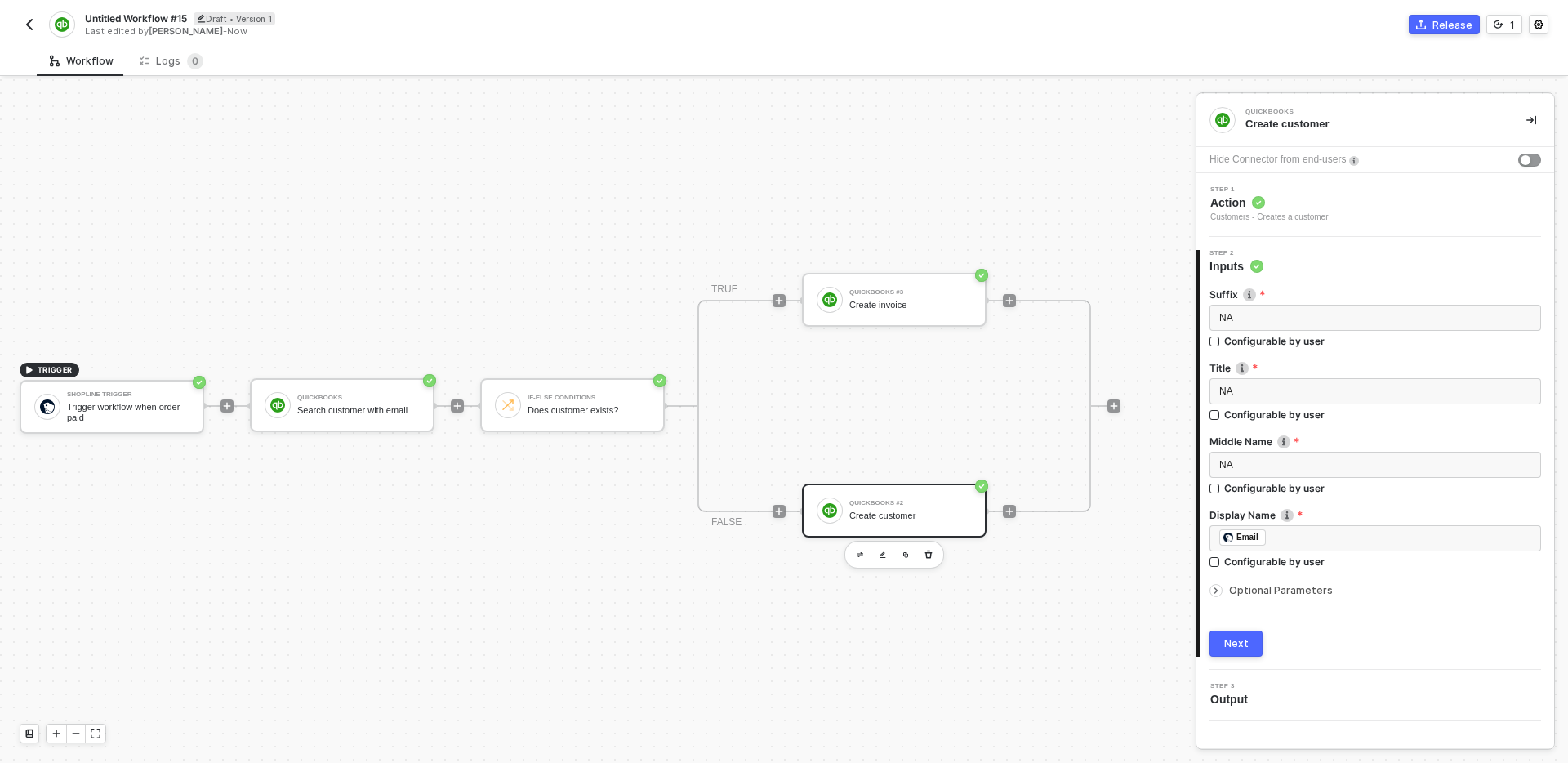
click at [1292, 602] on div "Suffix NA Configurable by user Title NA Configurable by user Middle Name NA Con…" at bounding box center [1375, 466] width 331 height 382
click at [1284, 593] on span "Optional Parameters" at bounding box center [1281, 590] width 104 height 13
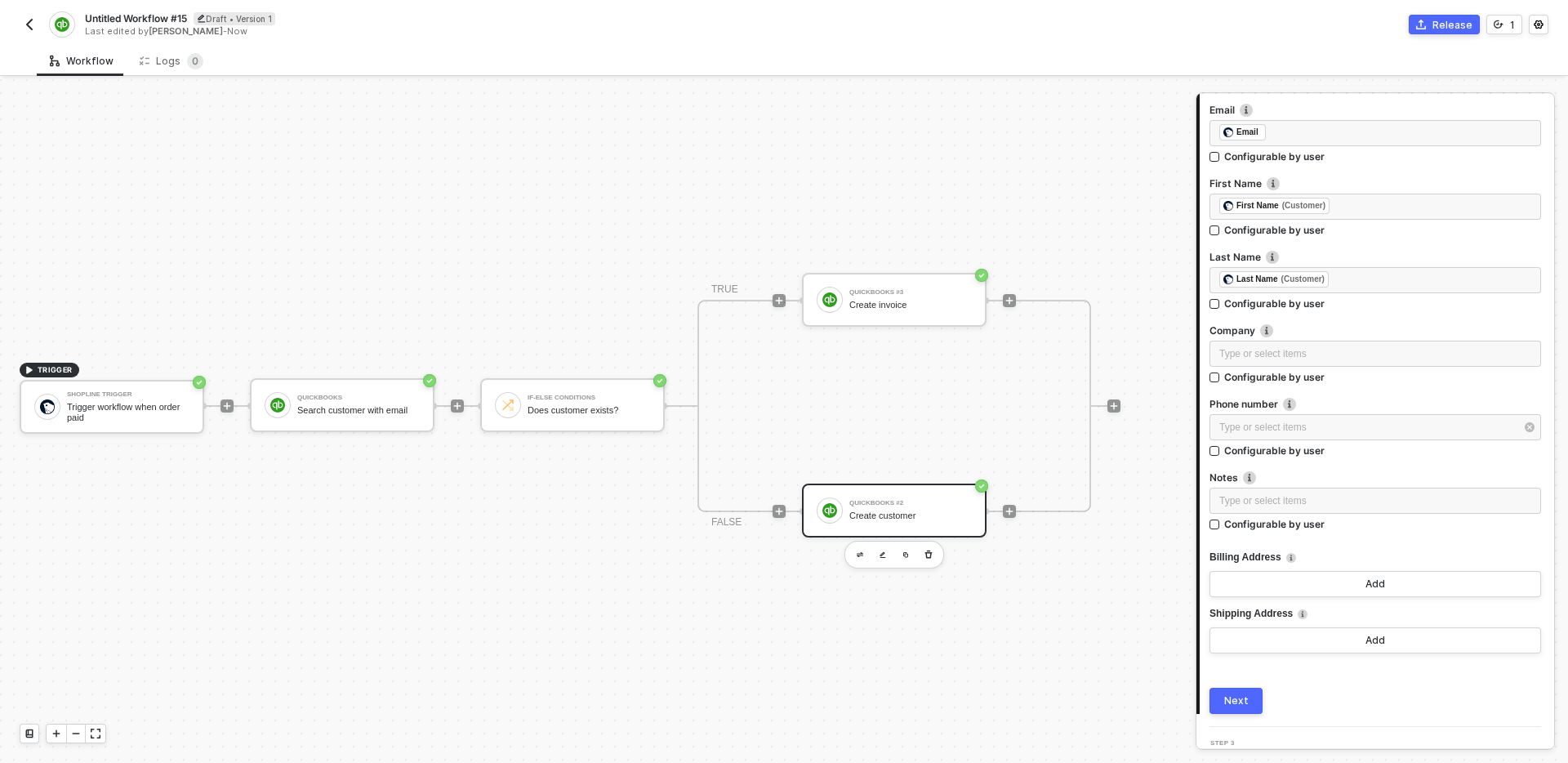
scroll to position [539, 0]
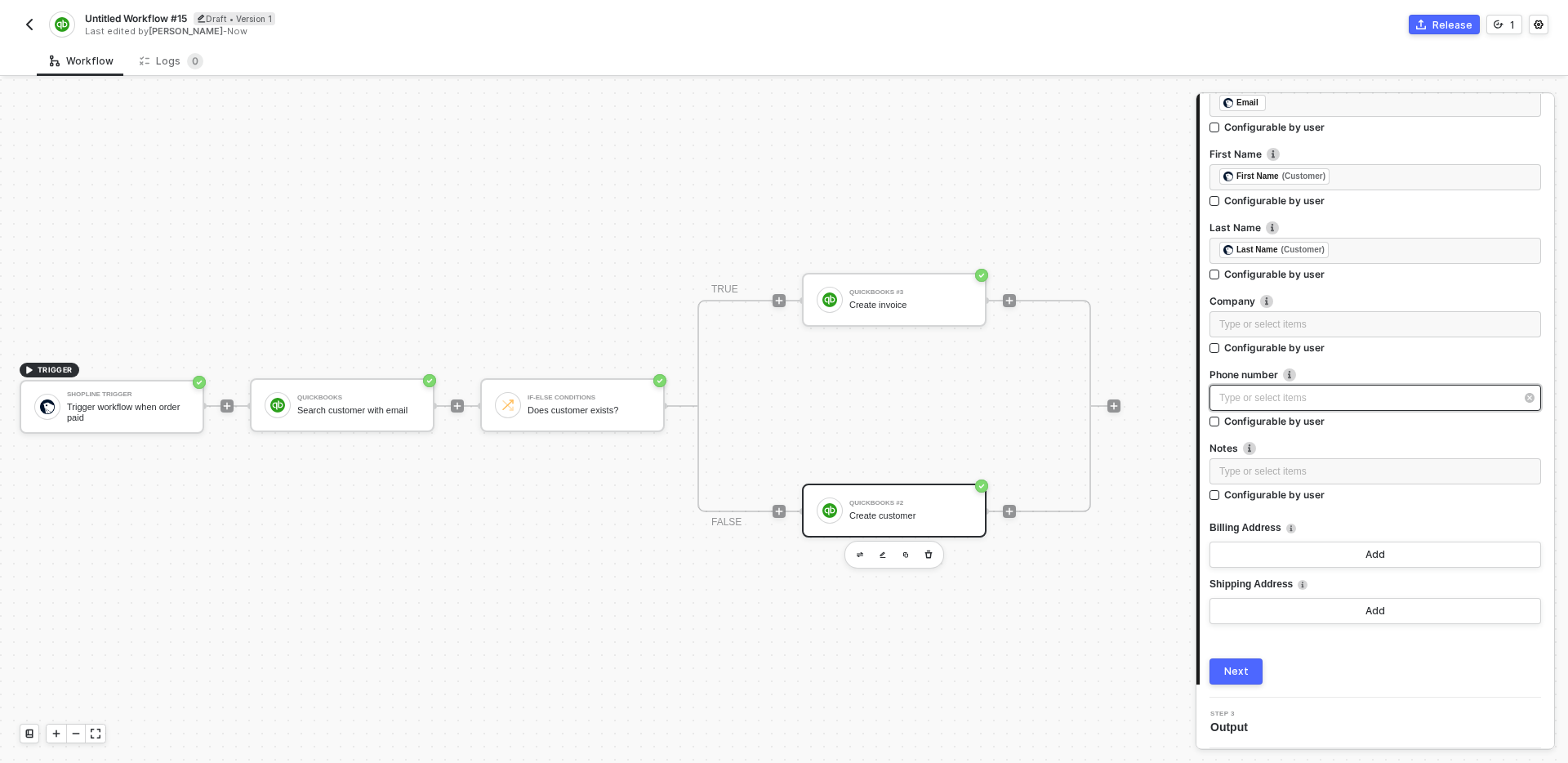
click at [1334, 405] on div "Type or select items ﻿" at bounding box center [1367, 398] width 295 height 15
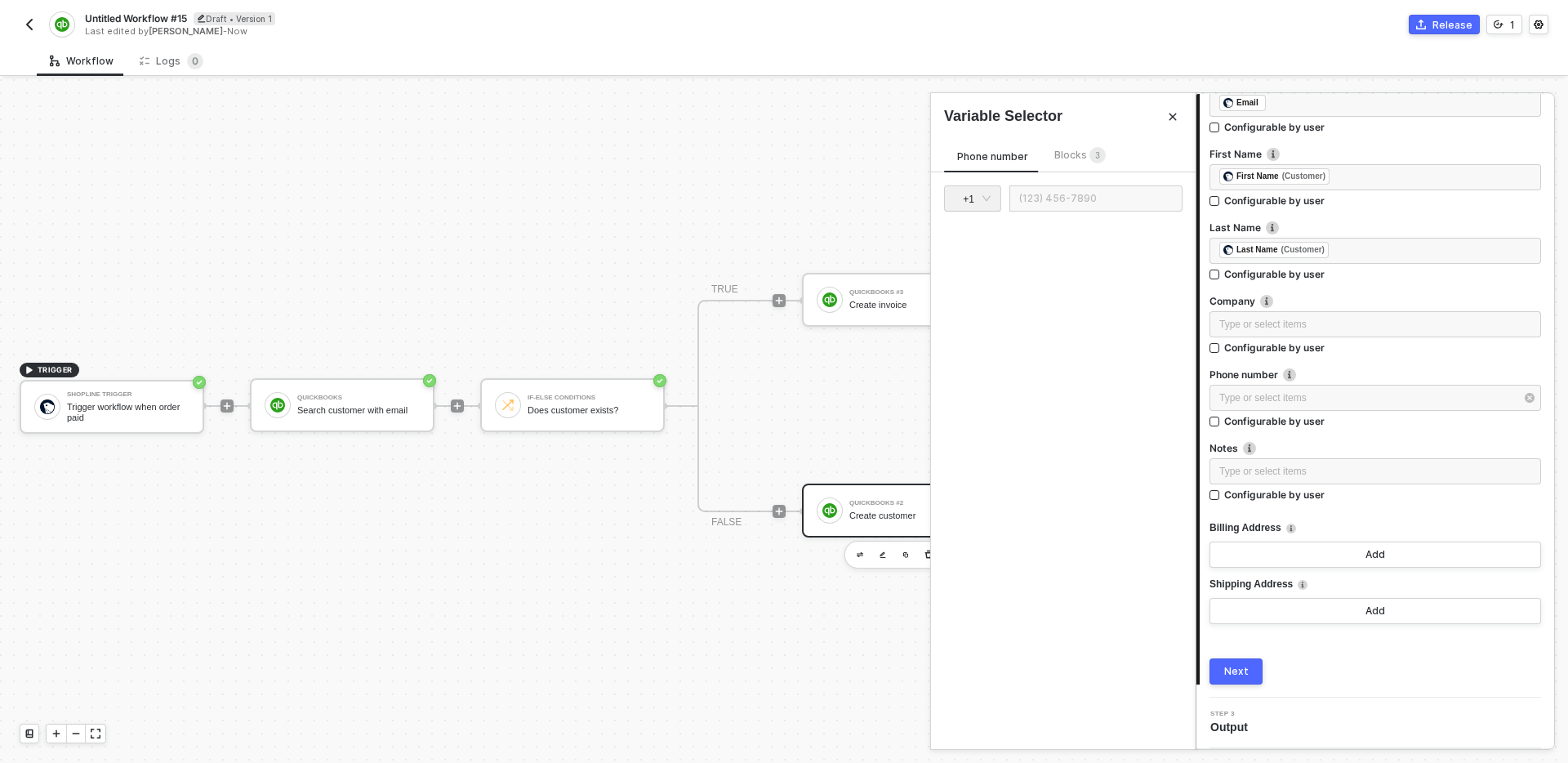
click at [1069, 154] on span "Blocks 3" at bounding box center [1079, 155] width 51 height 13
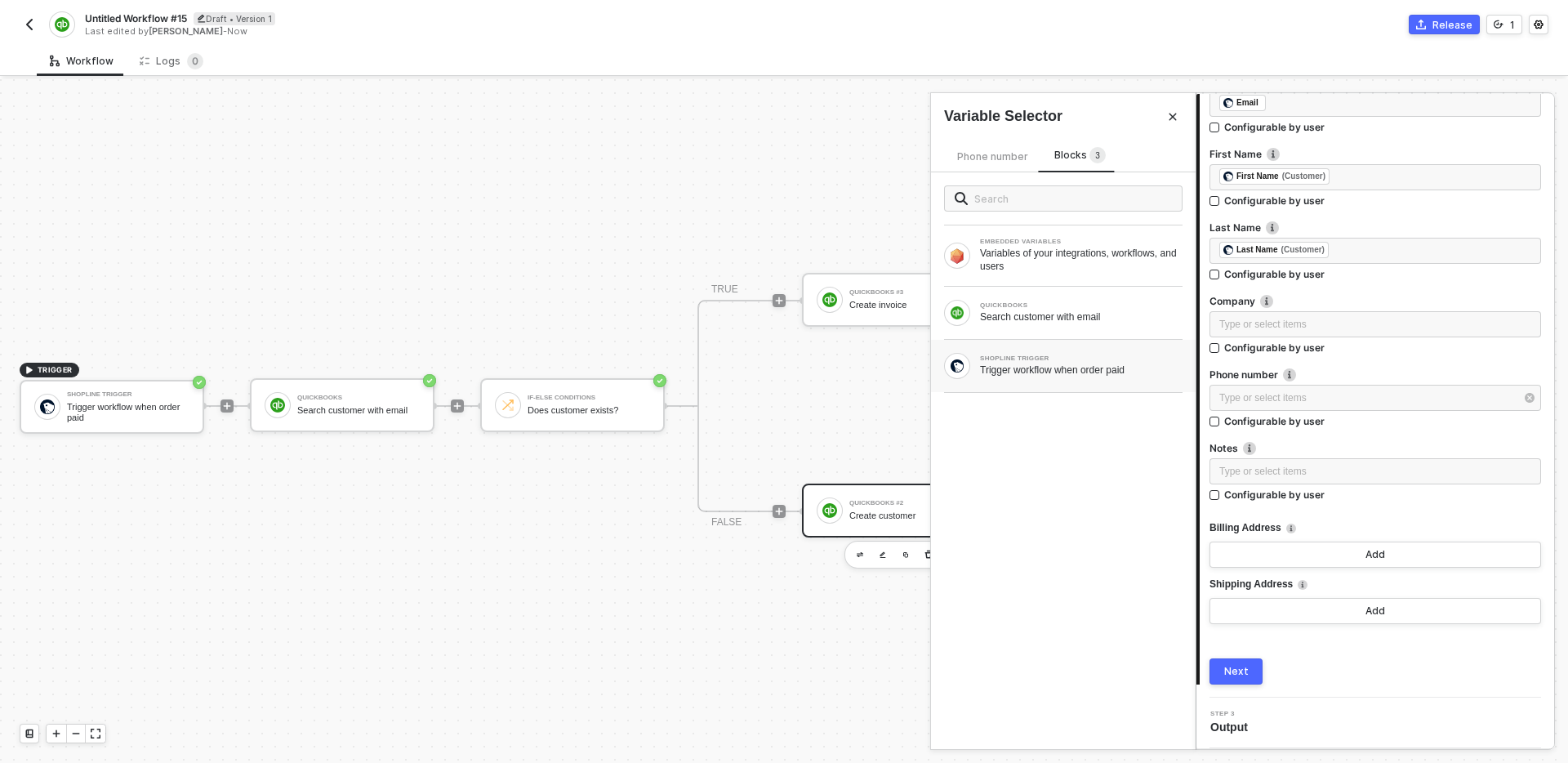
click at [1033, 356] on div "SHOPLINE TRIGGER" at bounding box center [1081, 358] width 202 height 6
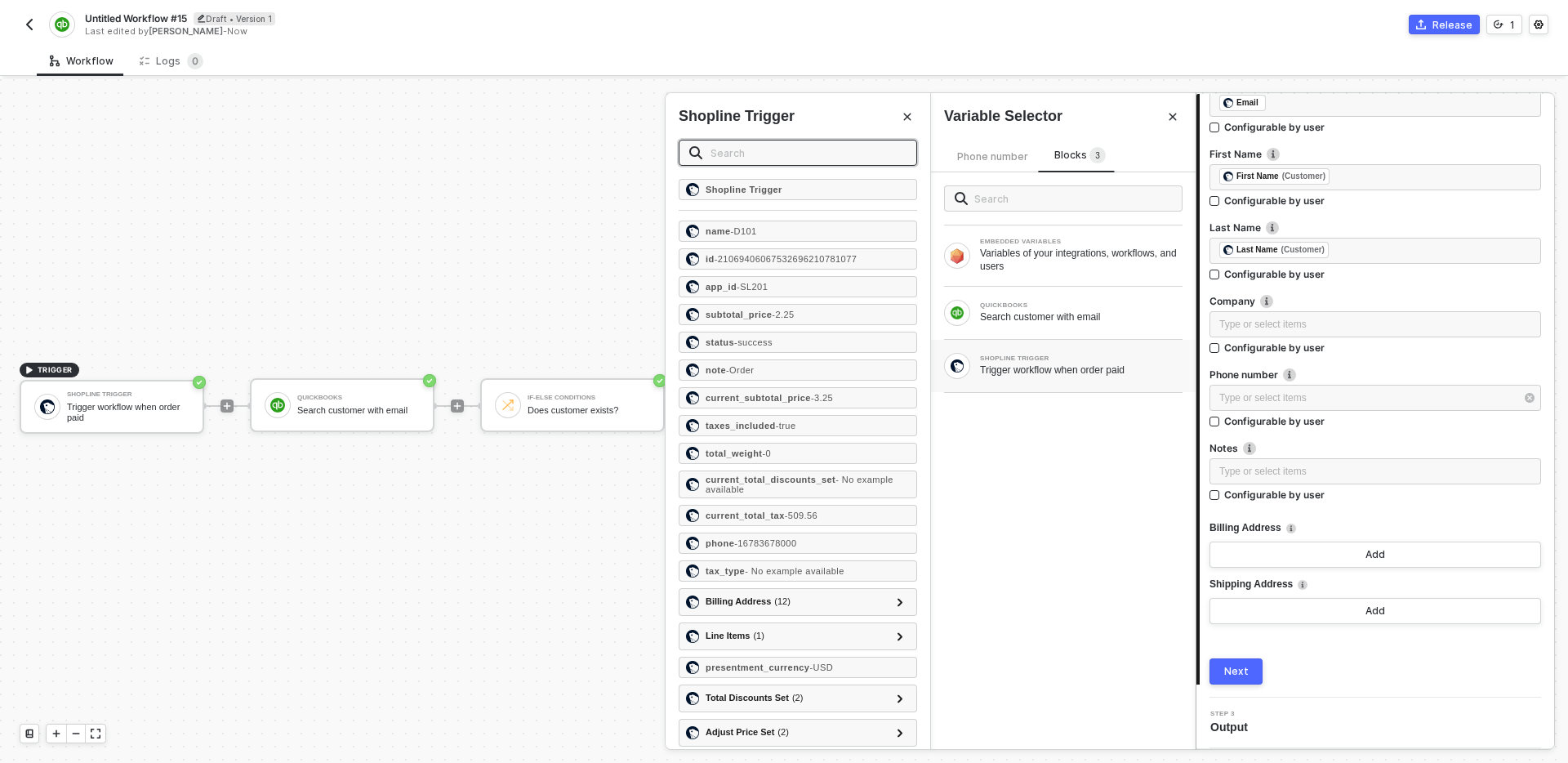
click at [773, 145] on input "text" at bounding box center [808, 153] width 196 height 18
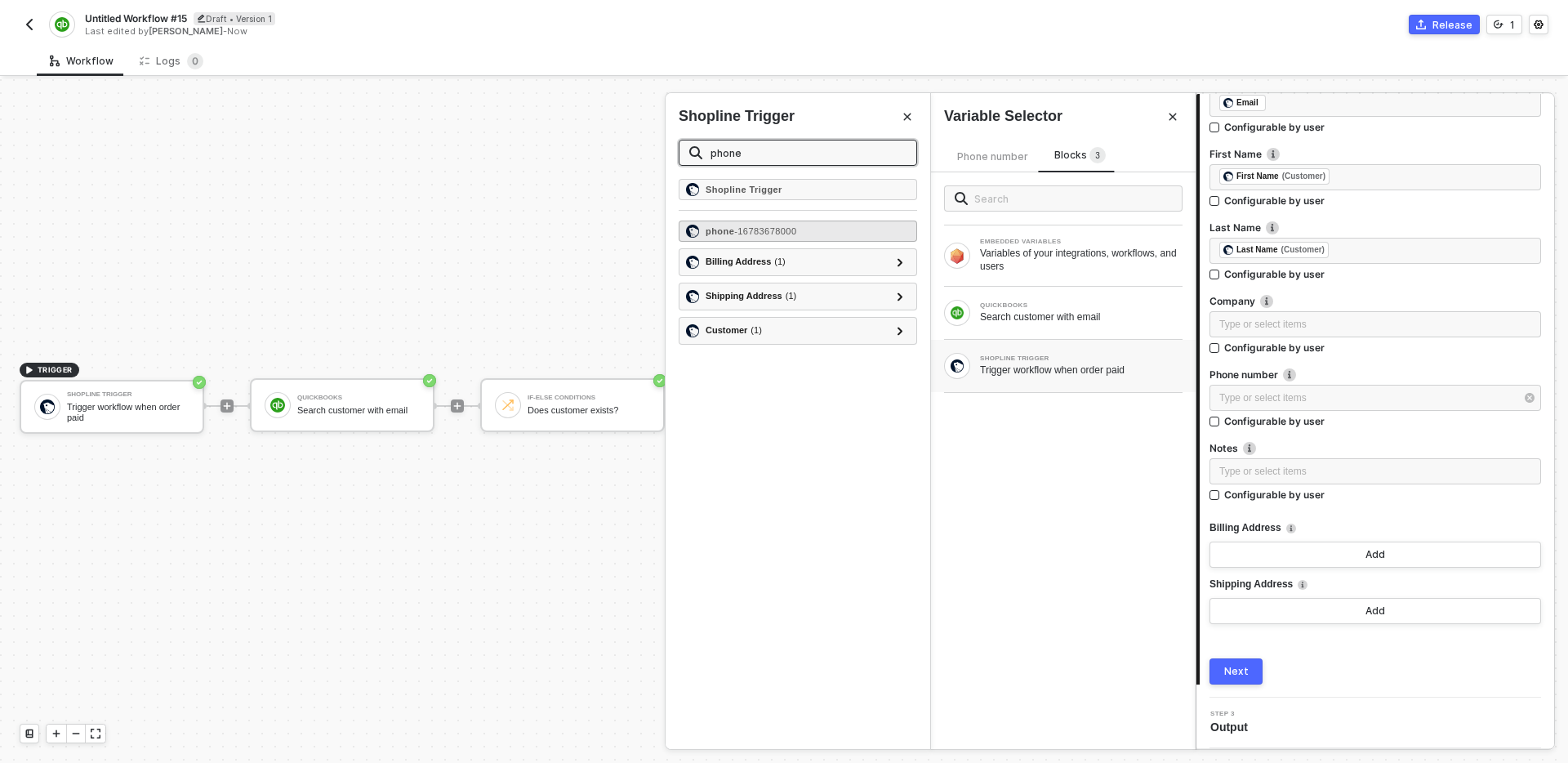
type input "phone"
click at [796, 234] on span "- 16783678000" at bounding box center [764, 231] width 62 height 10
click at [1355, 484] on div "Type or select items ﻿" at bounding box center [1375, 471] width 331 height 26
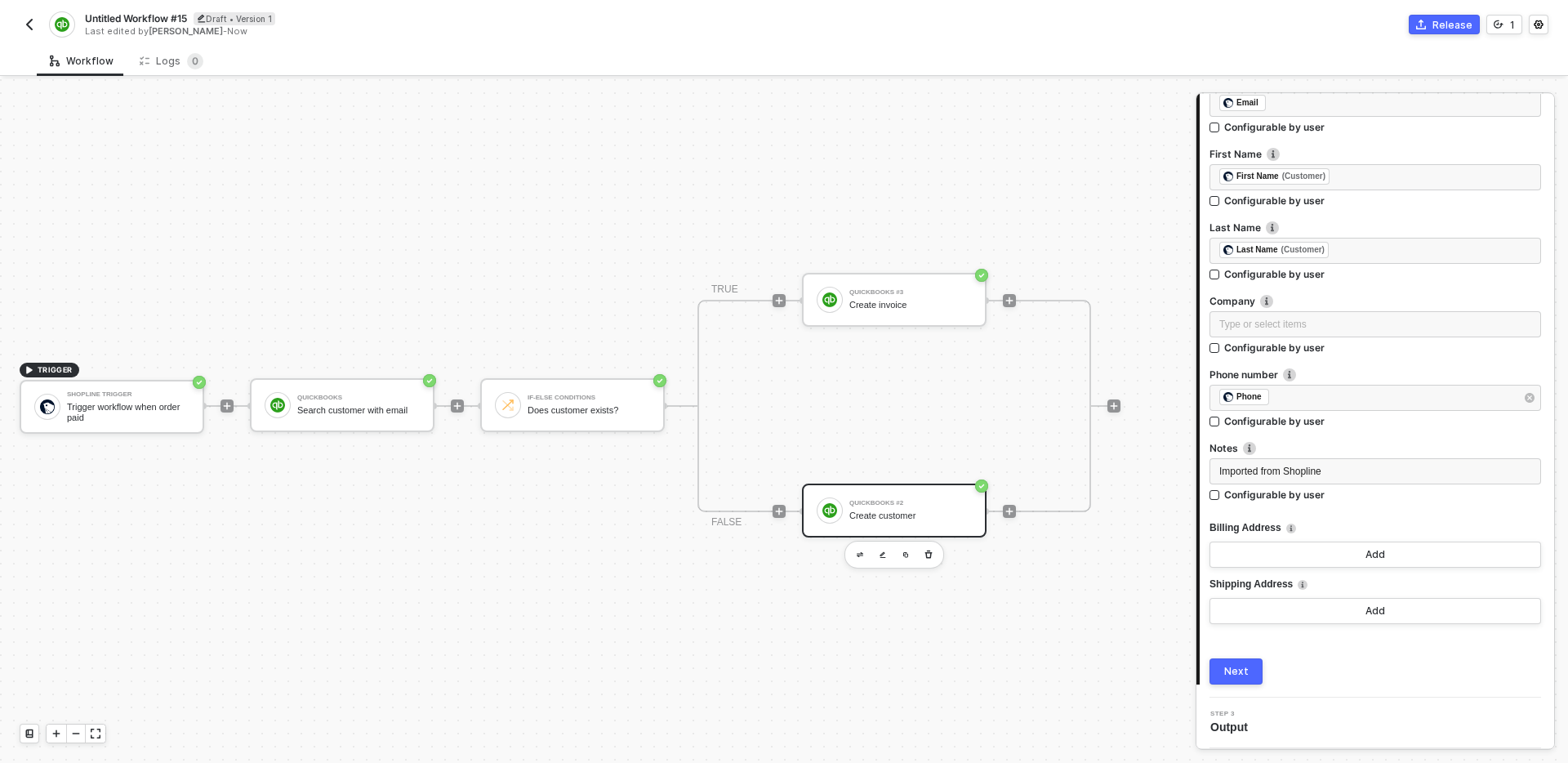
click at [1340, 523] on div "Billing Address" at bounding box center [1375, 528] width 331 height 27
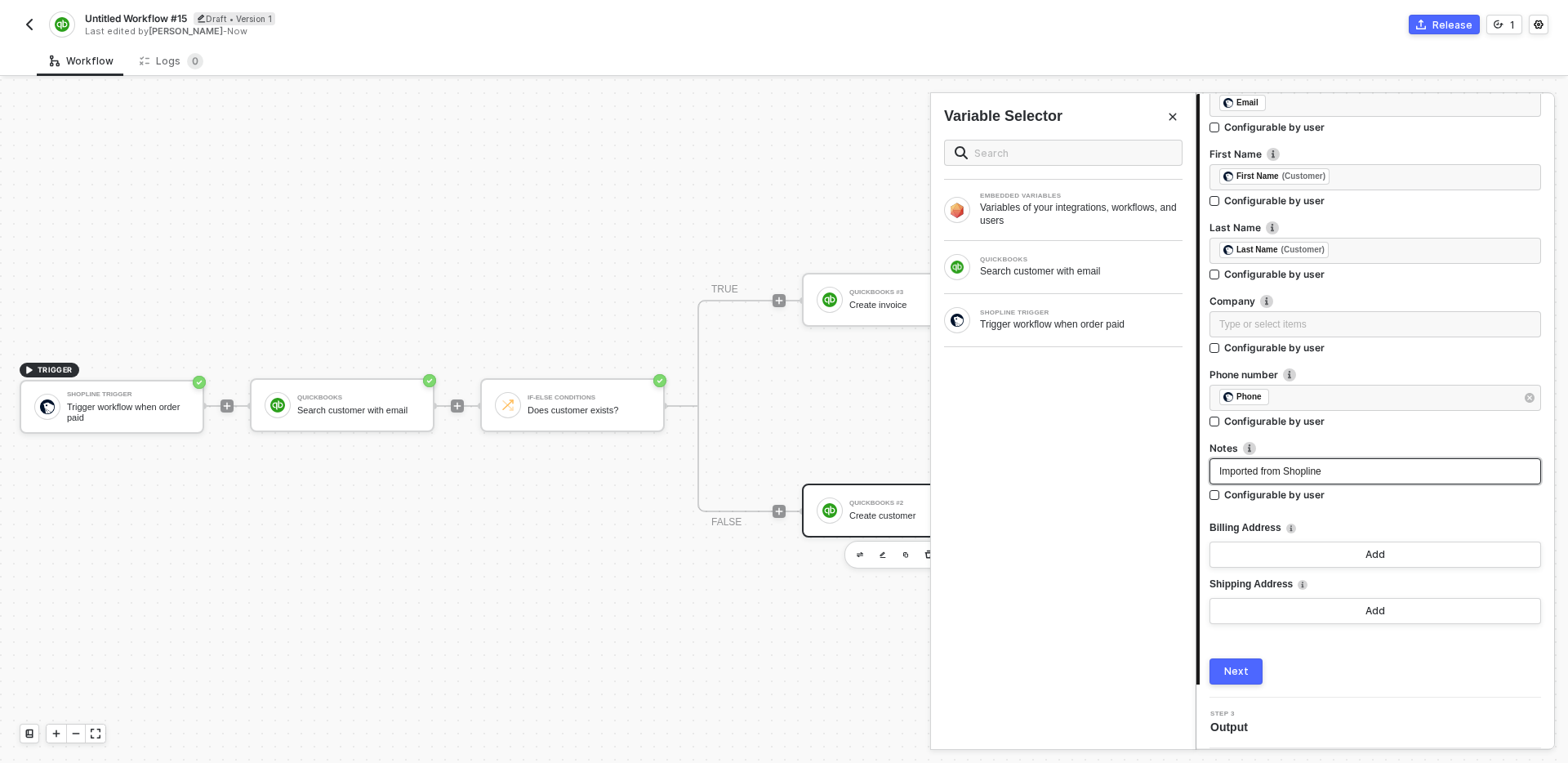
click at [1386, 460] on div "Imported from Shopline" at bounding box center [1375, 471] width 331 height 26
click at [1043, 337] on div "SHOPLINE TRIGGER Trigger workflow when order paid" at bounding box center [1063, 320] width 265 height 52
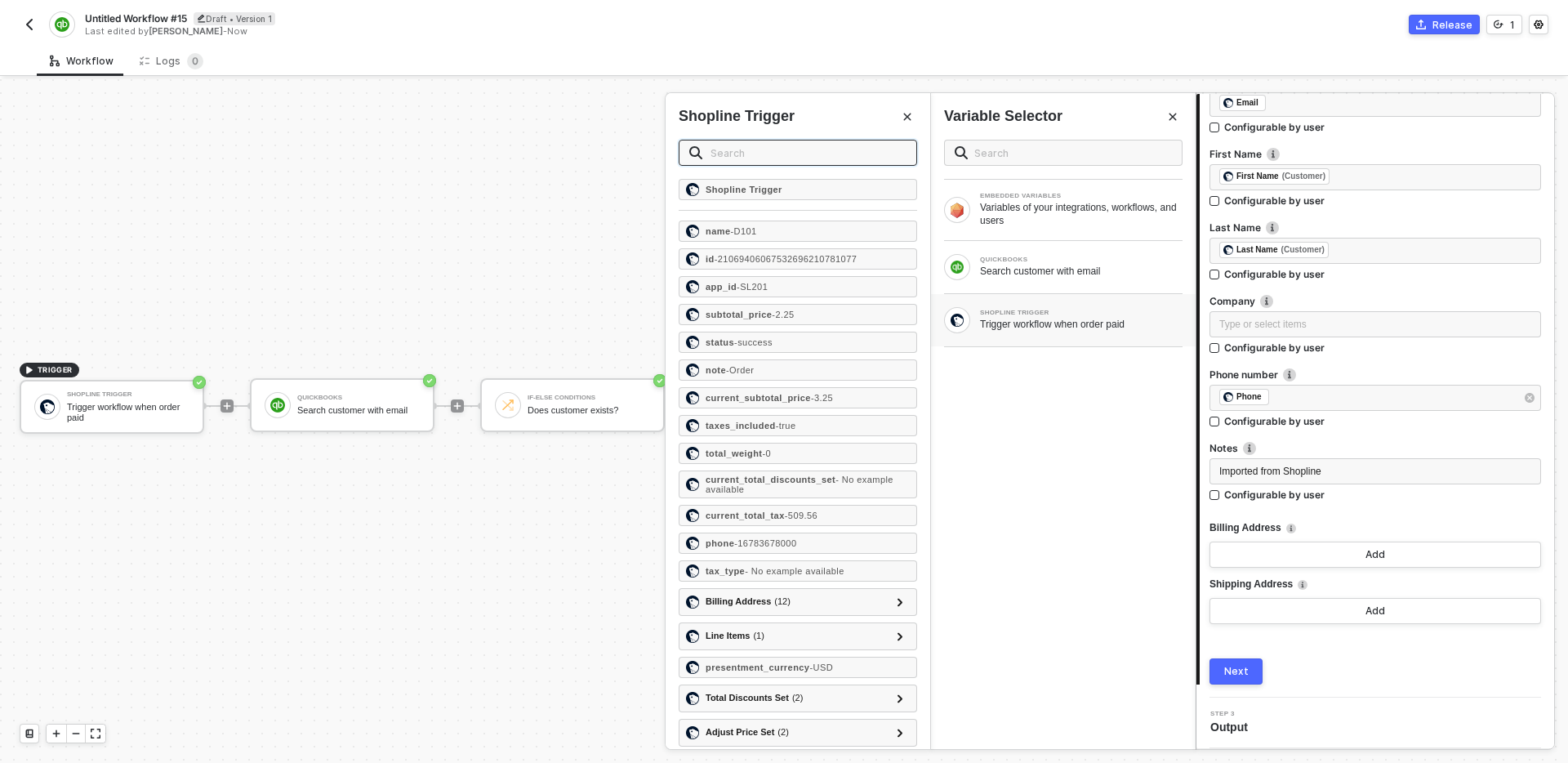
click at [824, 144] on input "text" at bounding box center [808, 153] width 196 height 18
type input "bill"
type input "ship"
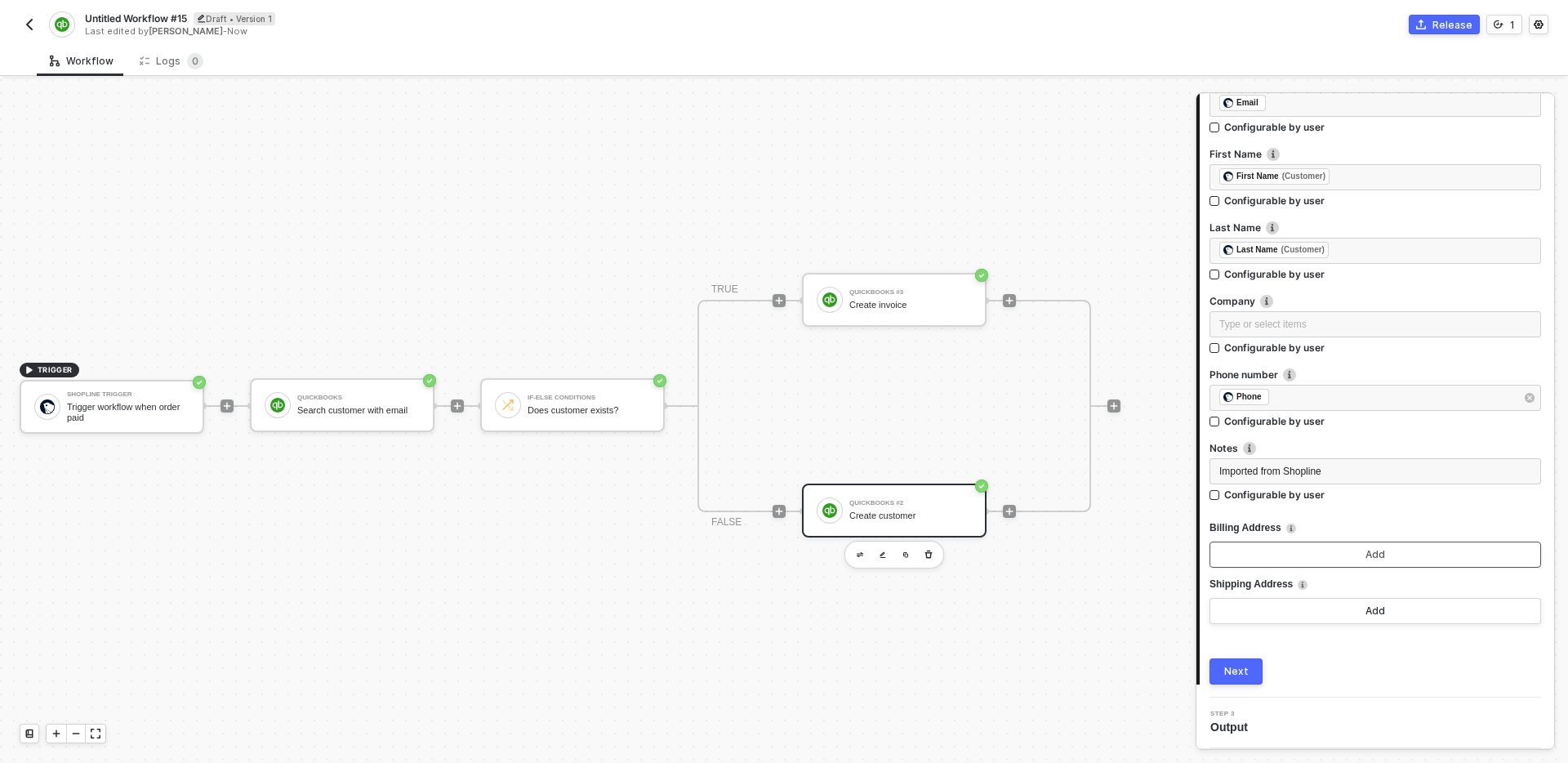
click at [1398, 553] on button "Add" at bounding box center [1375, 554] width 331 height 26
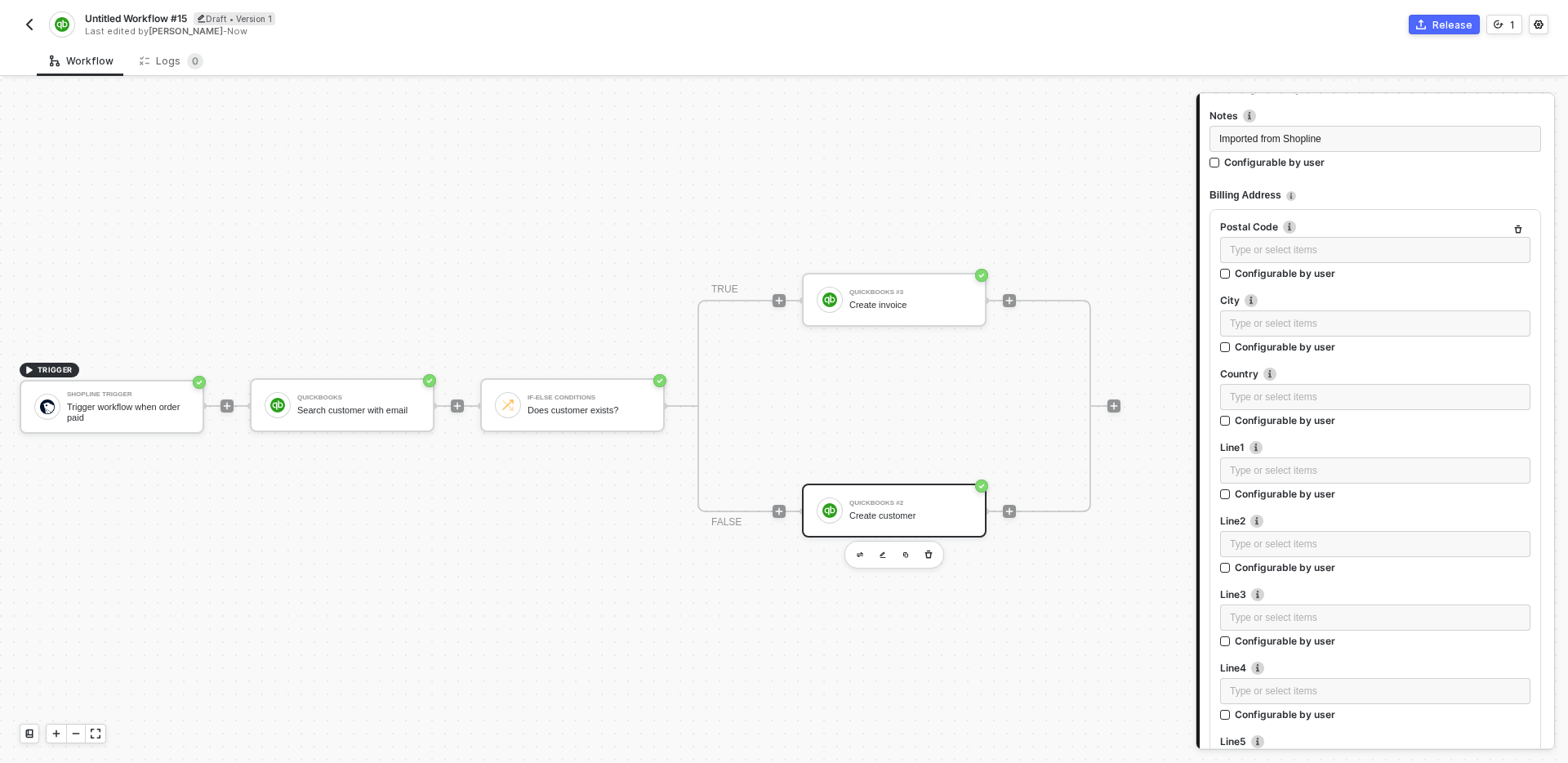
scroll to position [844, 0]
